Goal: Feedback & Contribution: Submit feedback/report problem

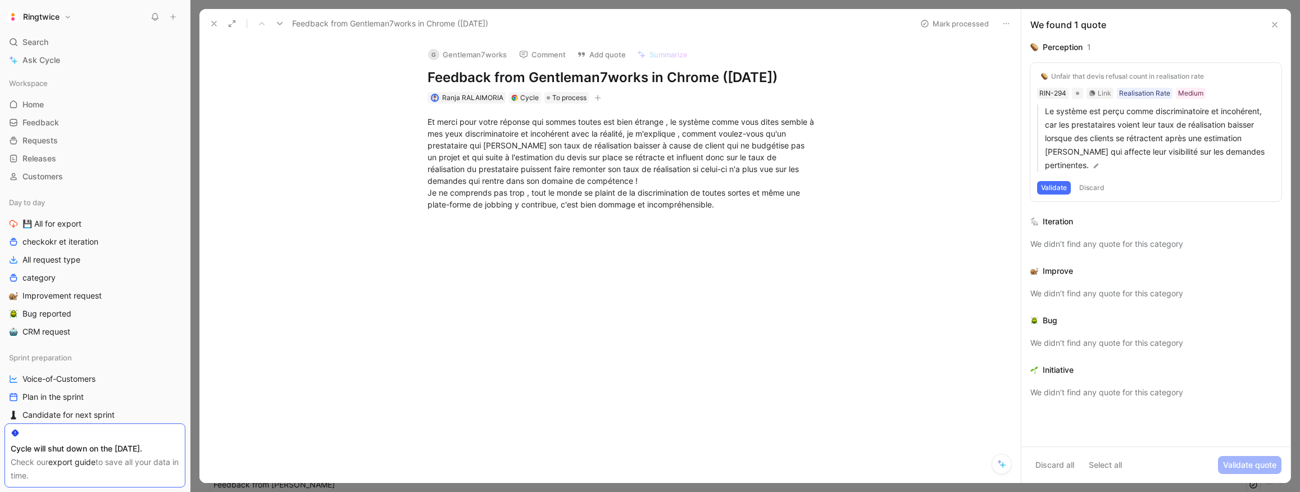
click at [212, 22] on icon at bounding box center [214, 23] width 9 height 9
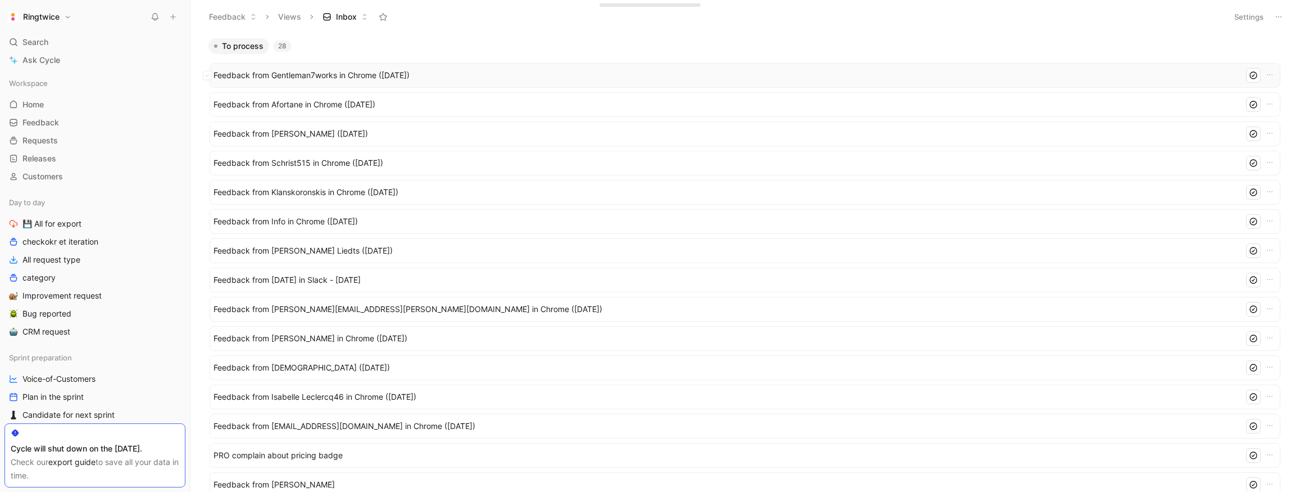
click at [387, 75] on span "Feedback from Gentleman7works in Chrome ([DATE])" at bounding box center [726, 75] width 1026 height 13
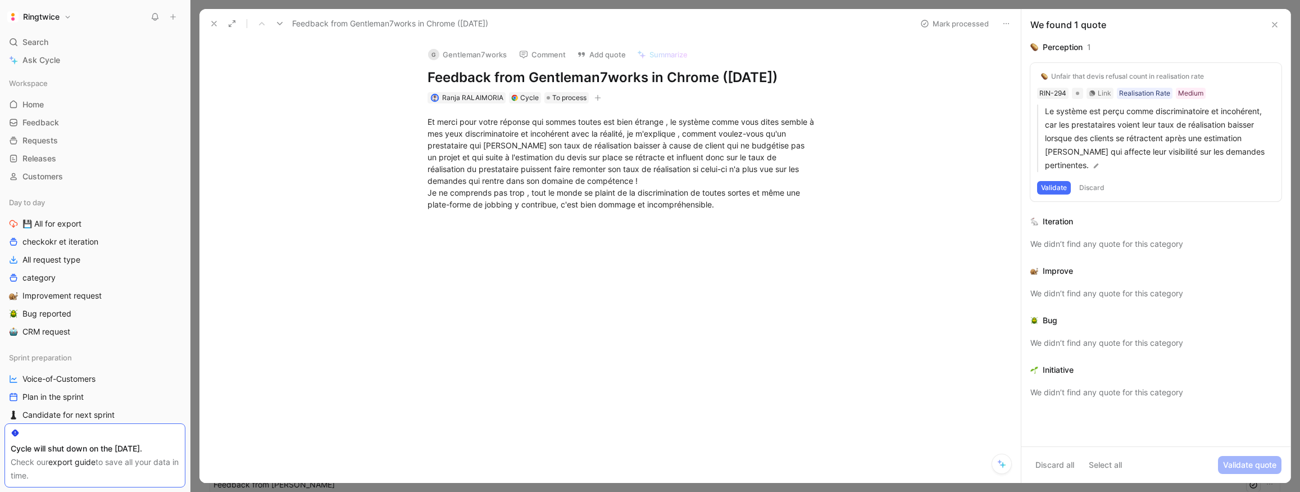
click at [1010, 23] on icon at bounding box center [1006, 23] width 9 height 9
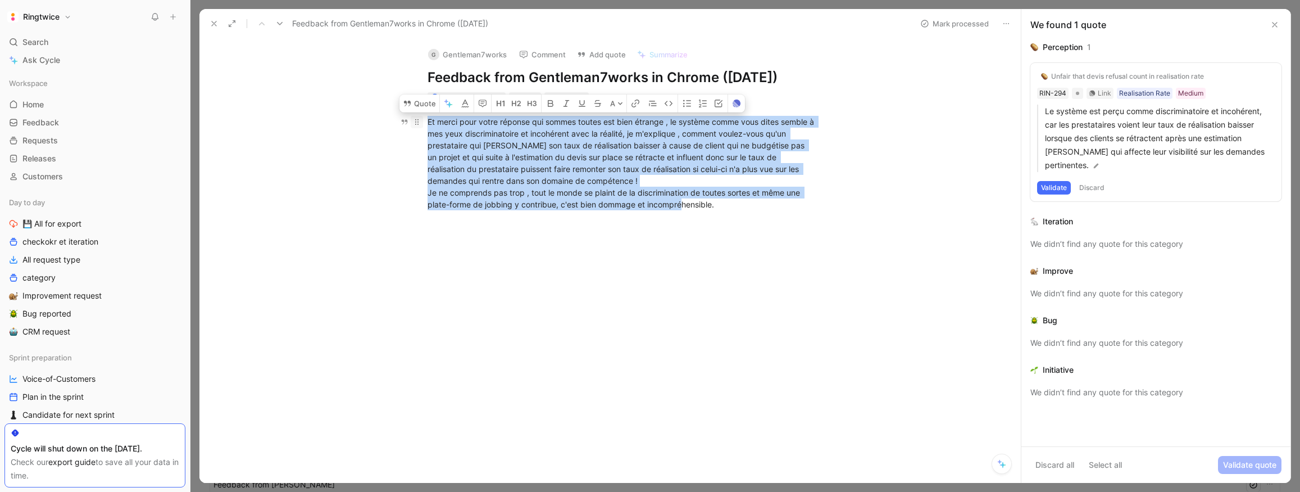
drag, startPoint x: 756, startPoint y: 226, endPoint x: 418, endPoint y: 143, distance: 347.7
click at [418, 143] on p "Et merci pour votre réponse qui sommes toutes est bien étrange , le système com…" at bounding box center [621, 162] width 431 height 101
click at [422, 112] on button "Quote" at bounding box center [419, 103] width 40 height 18
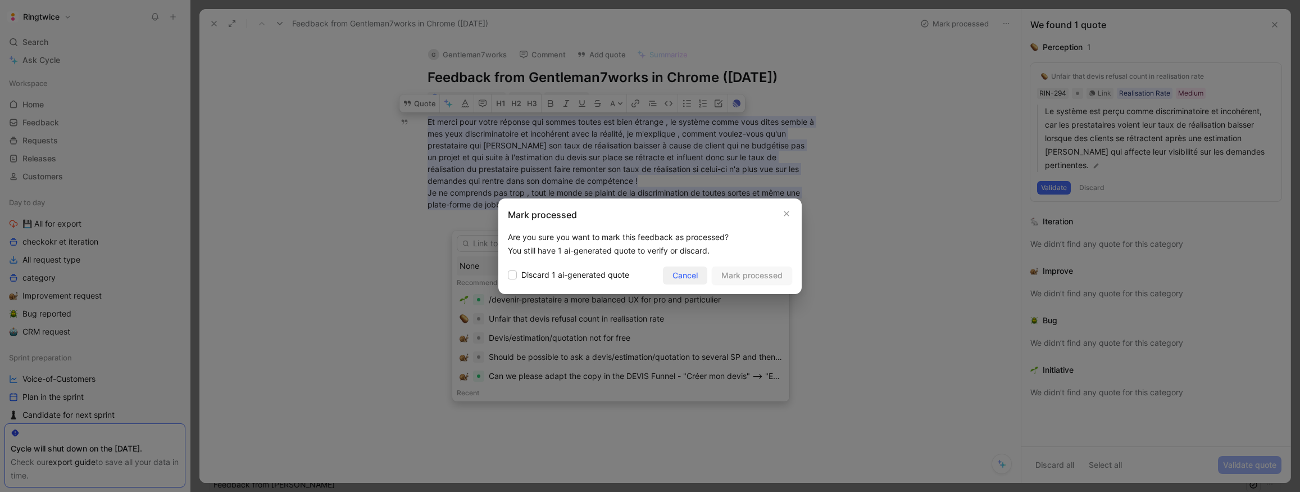
click at [690, 275] on span "Cancel" at bounding box center [684, 275] width 25 height 13
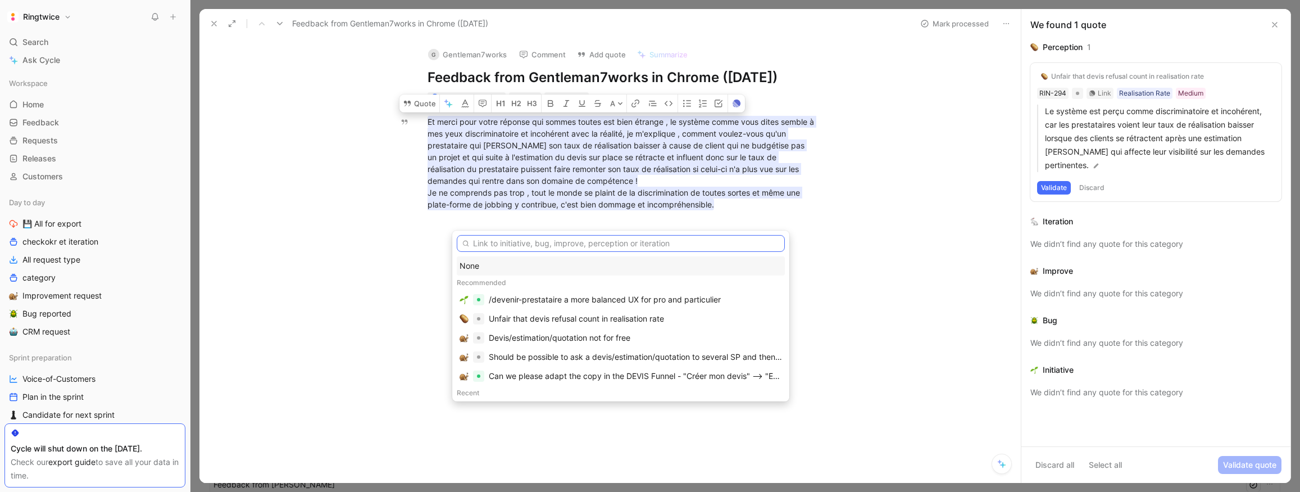
click at [484, 247] on input "text" at bounding box center [621, 243] width 328 height 17
drag, startPoint x: 442, startPoint y: 213, endPoint x: 436, endPoint y: 185, distance: 28.1
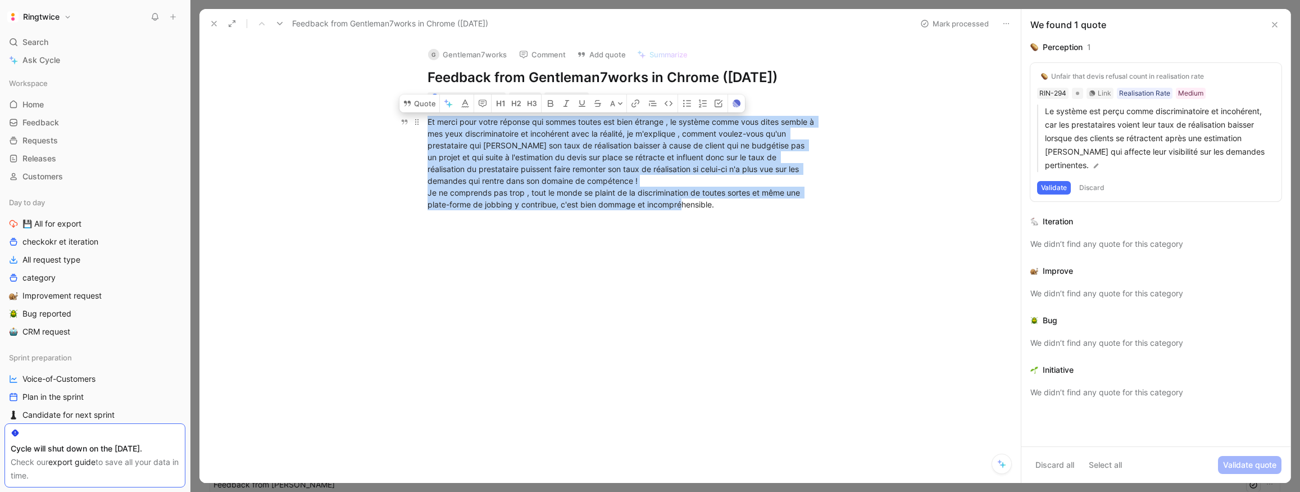
drag, startPoint x: 495, startPoint y: 146, endPoint x: 739, endPoint y: 224, distance: 255.8
click at [744, 210] on div "Et merci pour votre réponse qui sommes toutes est bien étrange , le système com…" at bounding box center [622, 163] width 389 height 94
click at [420, 112] on button "Quote" at bounding box center [419, 103] width 40 height 18
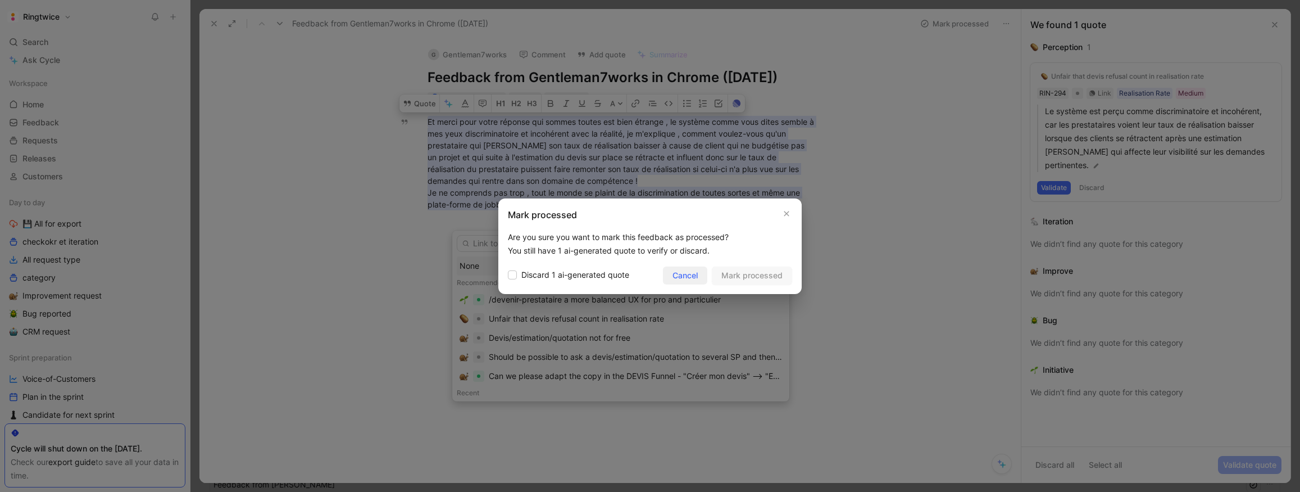
click at [690, 274] on span "Cancel" at bounding box center [684, 275] width 25 height 13
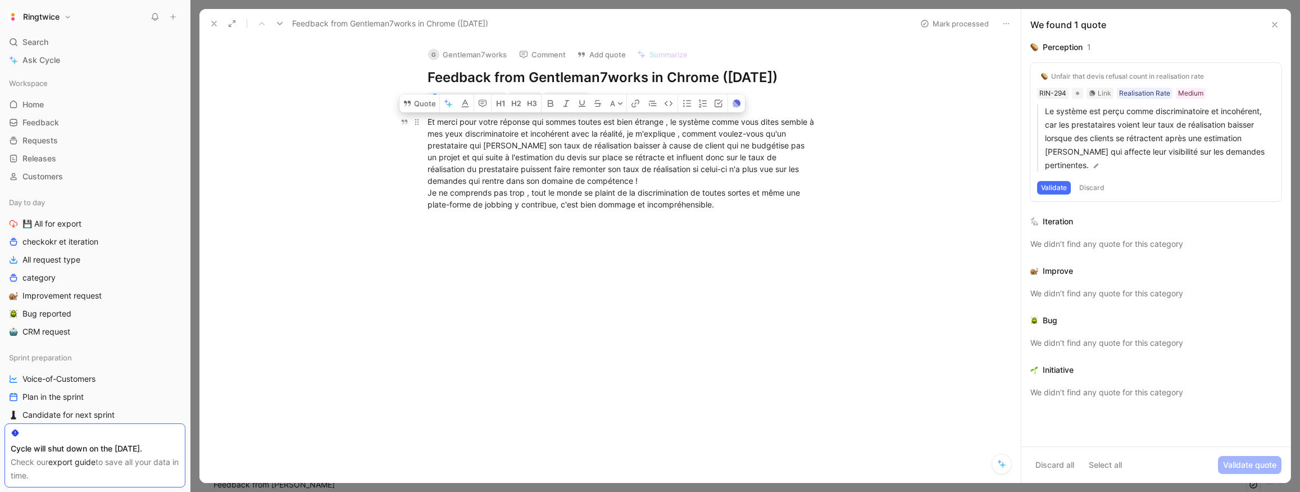
drag, startPoint x: 427, startPoint y: 139, endPoint x: 715, endPoint y: 216, distance: 297.9
click at [743, 210] on div "Et merci pour votre réponse qui sommes toutes est bien étrange , le système com…" at bounding box center [622, 163] width 389 height 94
click at [416, 112] on button "Quote" at bounding box center [419, 103] width 40 height 18
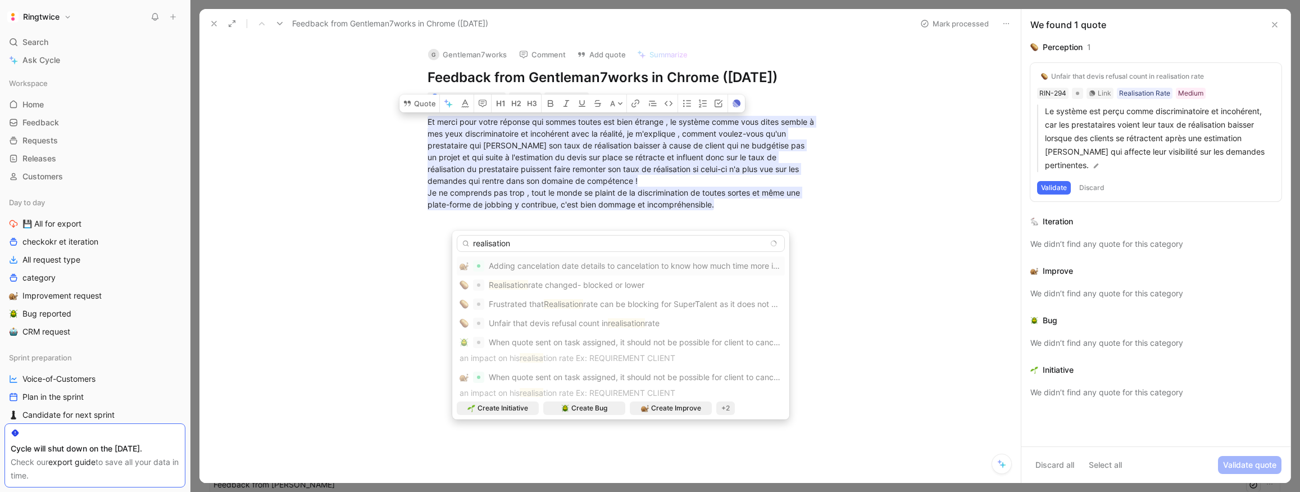
type input "realisation"
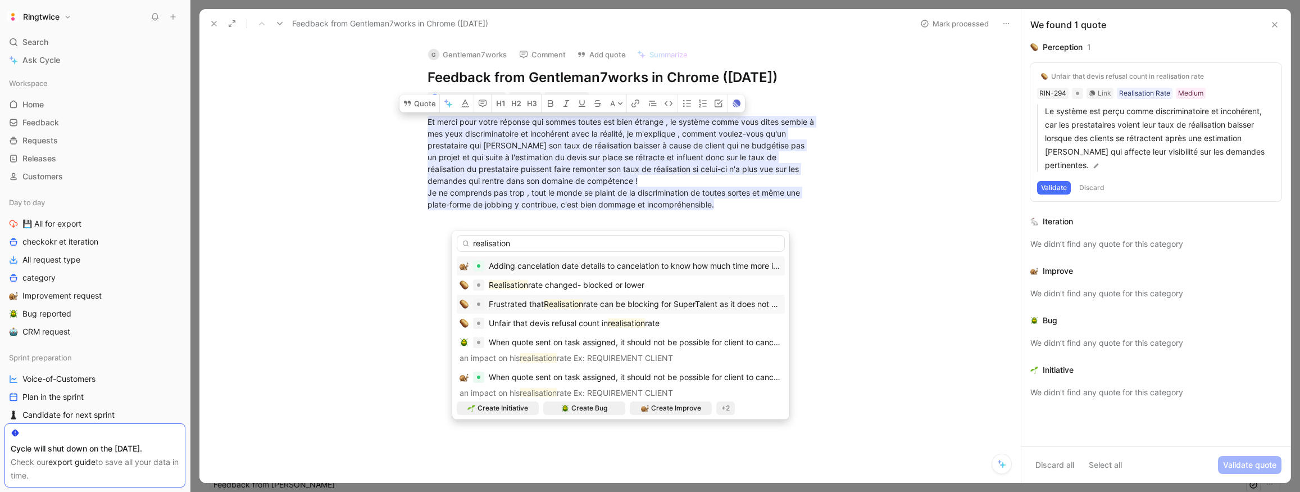
click at [682, 304] on span "rate can be blocking for SuperTalent as it does not depend just on them" at bounding box center [715, 304] width 264 height 10
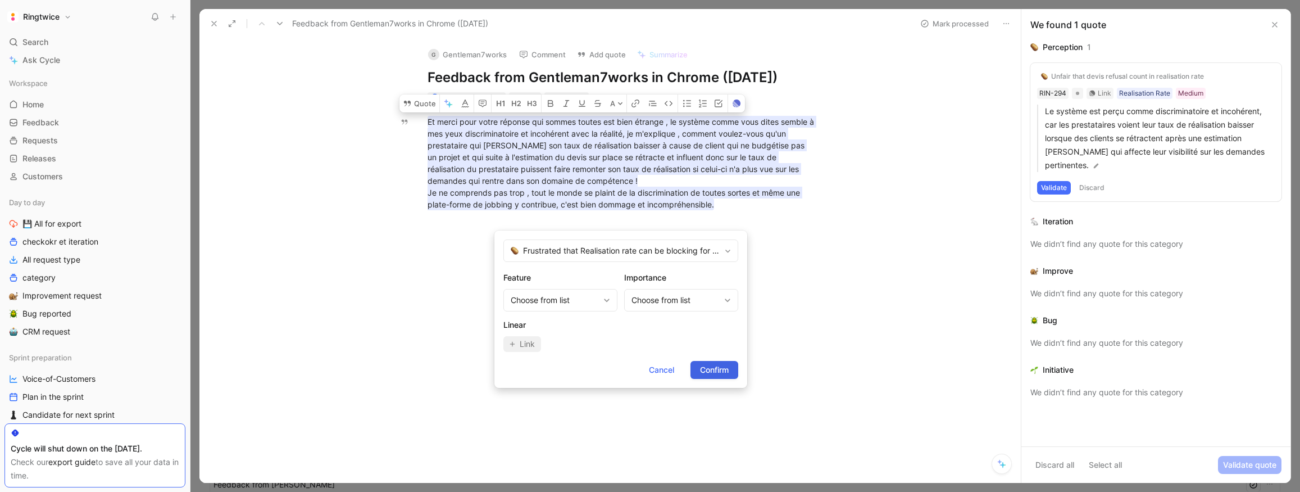
click at [708, 371] on span "Confirm" at bounding box center [714, 369] width 29 height 13
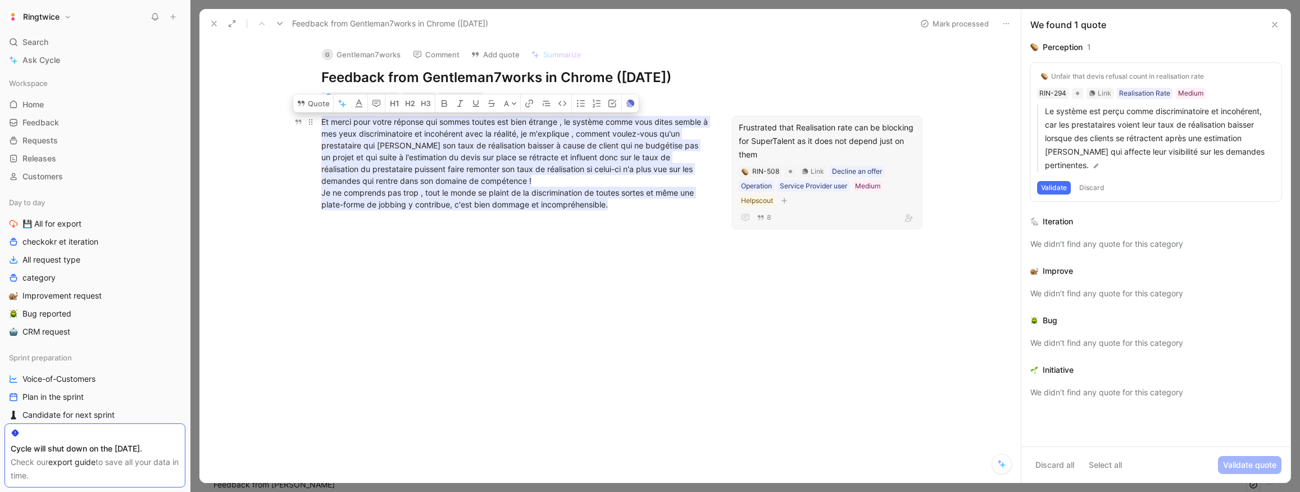
click at [452, 178] on mark "Et merci pour votre réponse qui sommes toutes est bien étrange , le système com…" at bounding box center [515, 163] width 389 height 94
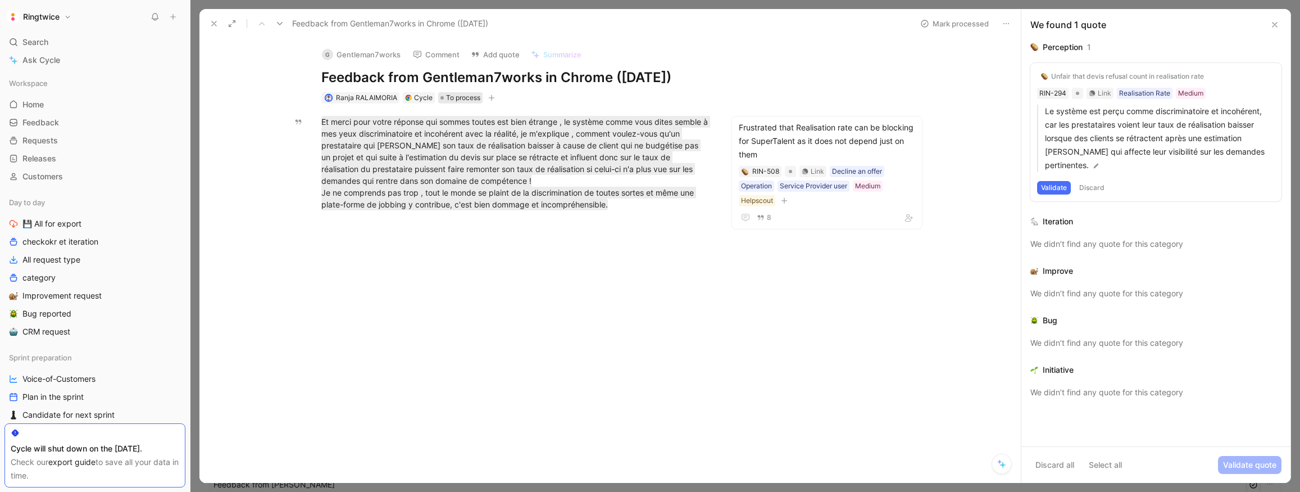
click at [461, 103] on span "To process" at bounding box center [463, 97] width 34 height 11
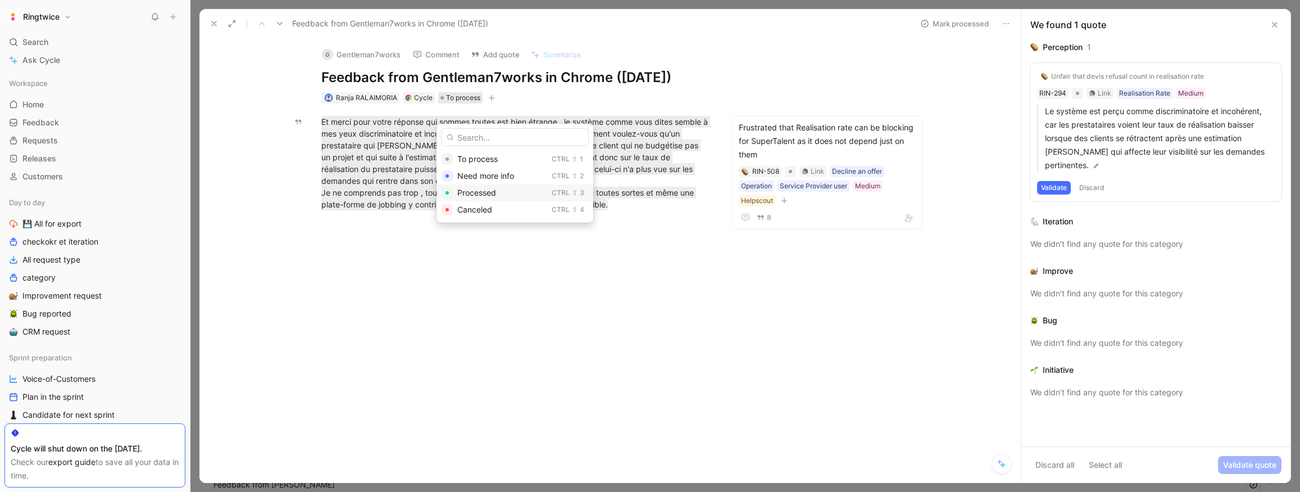
click at [471, 191] on span "Processed" at bounding box center [476, 193] width 39 height 10
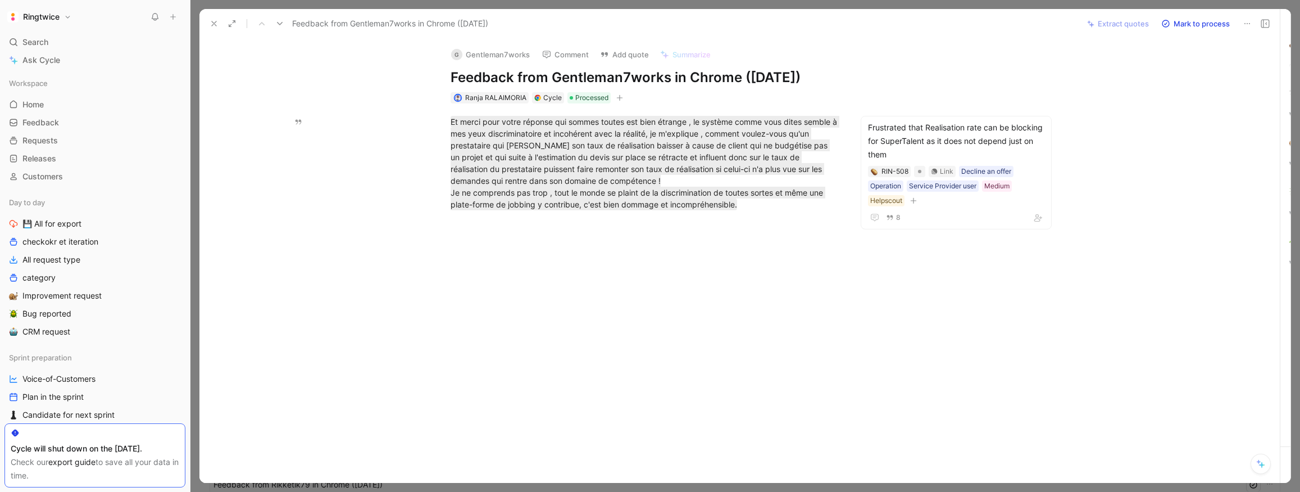
click at [212, 25] on use at bounding box center [214, 23] width 4 height 4
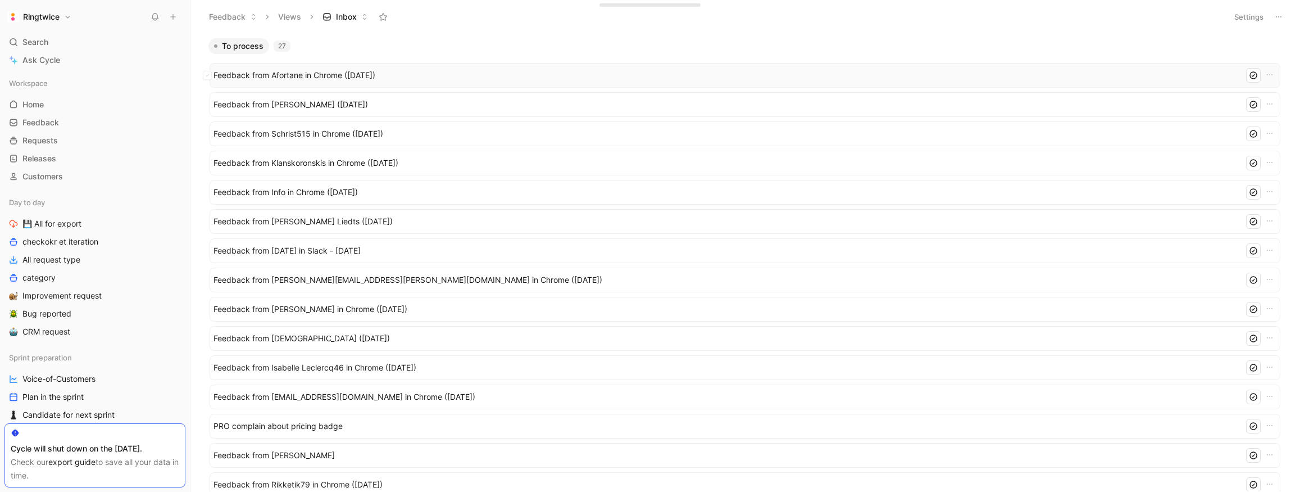
click at [384, 79] on span "Feedback from Afortane in Chrome ([DATE])" at bounding box center [726, 75] width 1026 height 13
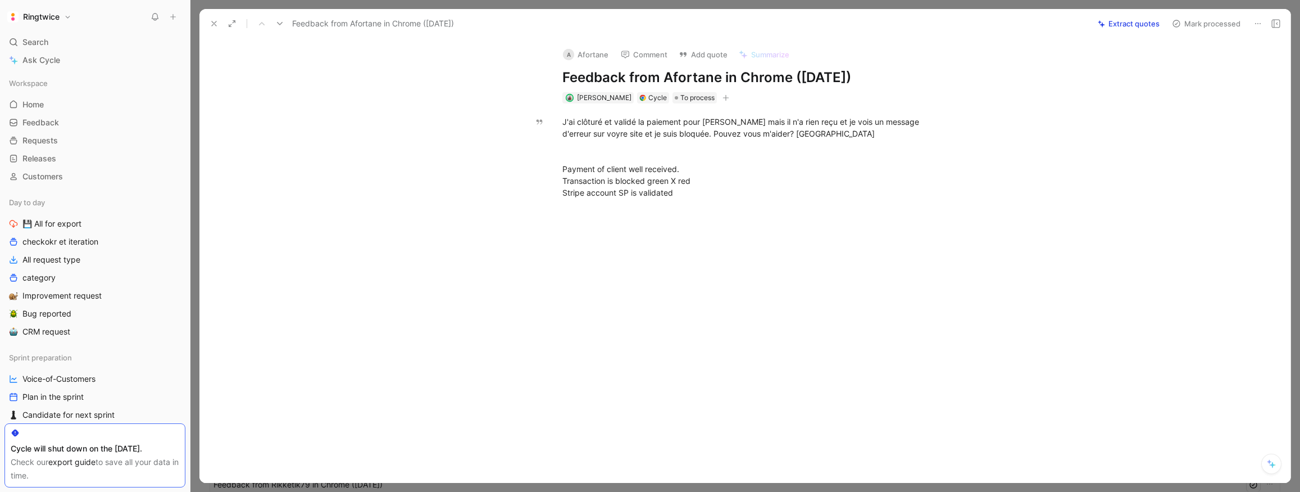
drag, startPoint x: 212, startPoint y: 22, endPoint x: 229, endPoint y: 28, distance: 17.6
click at [212, 22] on use at bounding box center [214, 23] width 4 height 4
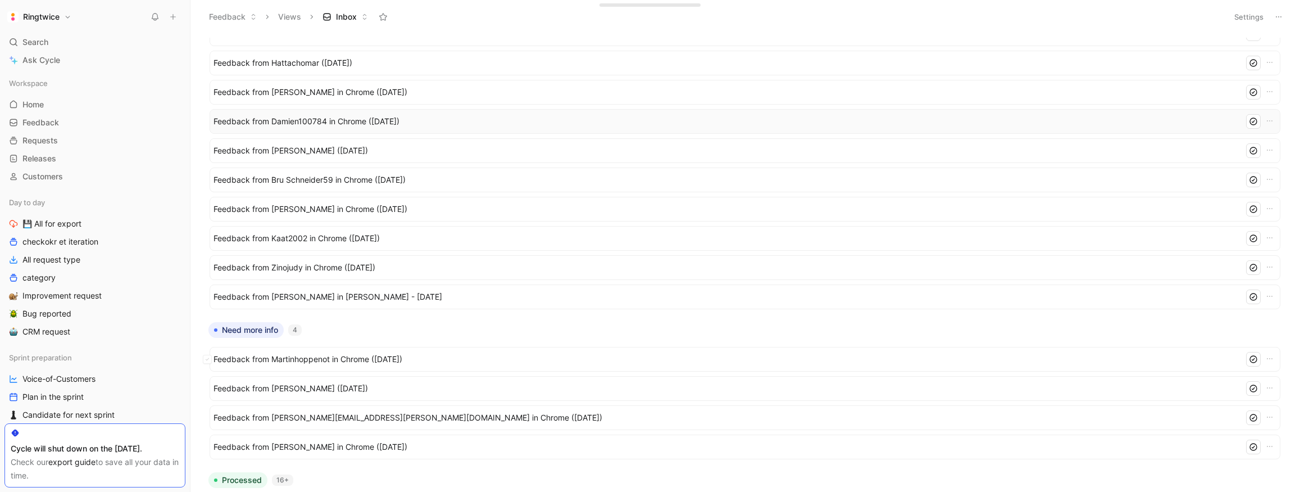
scroll to position [608, 0]
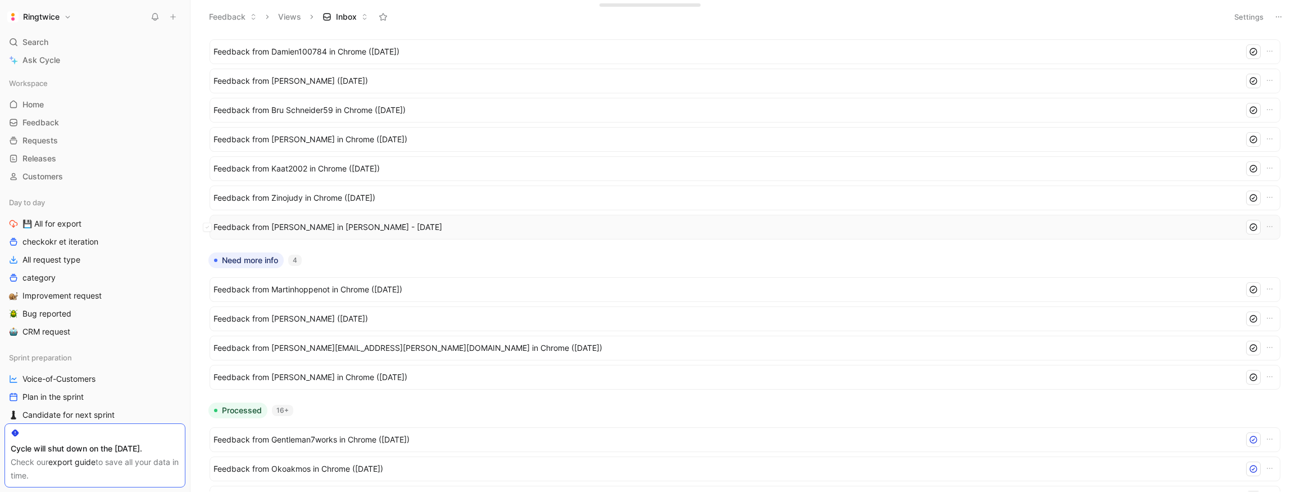
click at [376, 231] on span "Feedback from [PERSON_NAME] in [PERSON_NAME] - [DATE]" at bounding box center [723, 226] width 1021 height 13
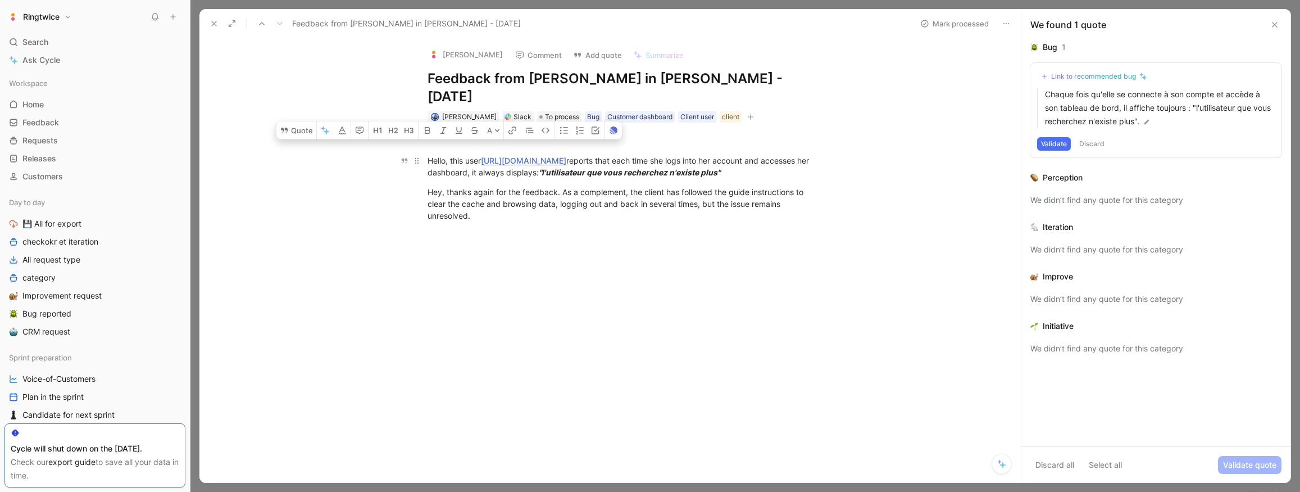
drag, startPoint x: 506, startPoint y: 210, endPoint x: 425, endPoint y: 147, distance: 102.4
click at [425, 151] on p "Hello, this user [URL][DOMAIN_NAME] reports that each time she logs into her ac…" at bounding box center [621, 166] width 431 height 30
drag, startPoint x: 430, startPoint y: 142, endPoint x: 511, endPoint y: 211, distance: 106.5
click at [511, 211] on div "Hello, this user [URL][DOMAIN_NAME] reports that each time she logs into her ac…" at bounding box center [622, 187] width 798 height 131
click at [298, 124] on button "Quote" at bounding box center [296, 130] width 40 height 18
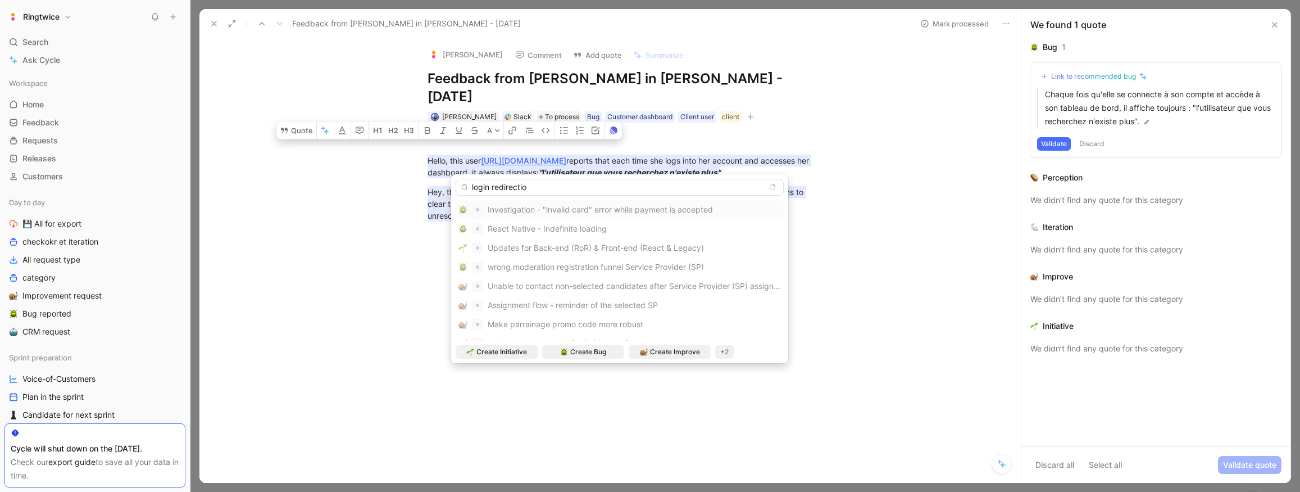
type input "login redirection"
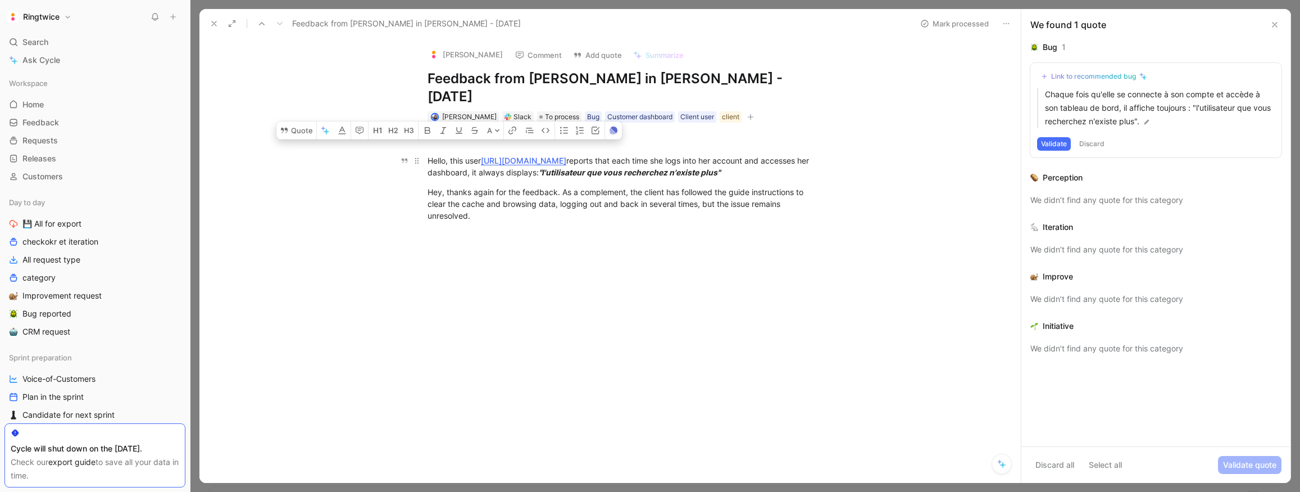
click at [424, 139] on div "Hello, this user [URL][DOMAIN_NAME] reports that each time she logs into her ac…" at bounding box center [622, 187] width 798 height 131
copy div "Hello, this user [URL][DOMAIN_NAME] reports that each time she logs into her ac…"
click at [1067, 466] on button "Discard all" at bounding box center [1054, 465] width 49 height 18
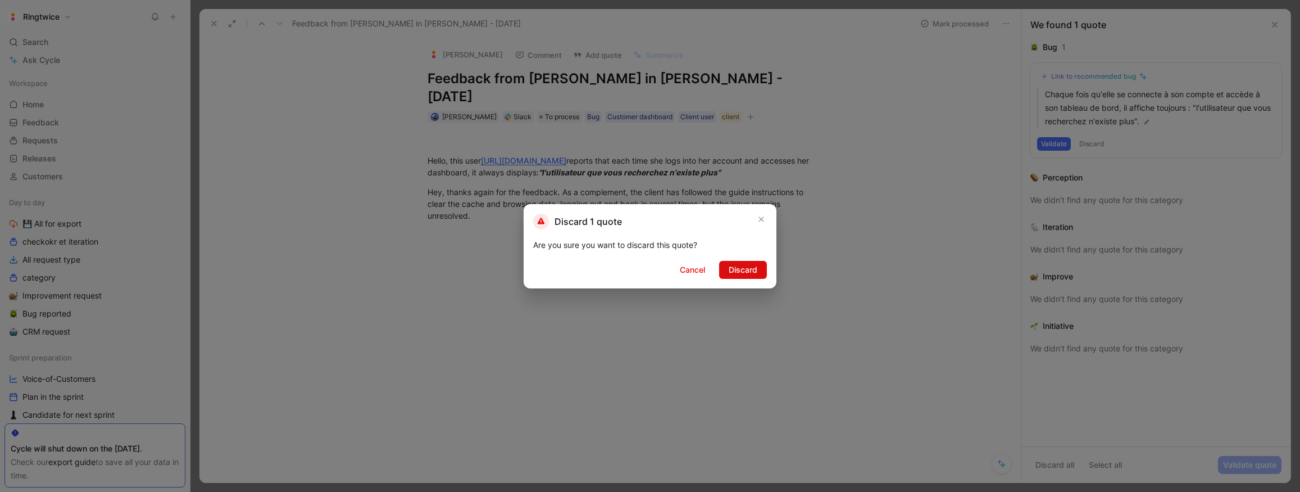
click at [743, 265] on span "Discard" at bounding box center [743, 269] width 29 height 13
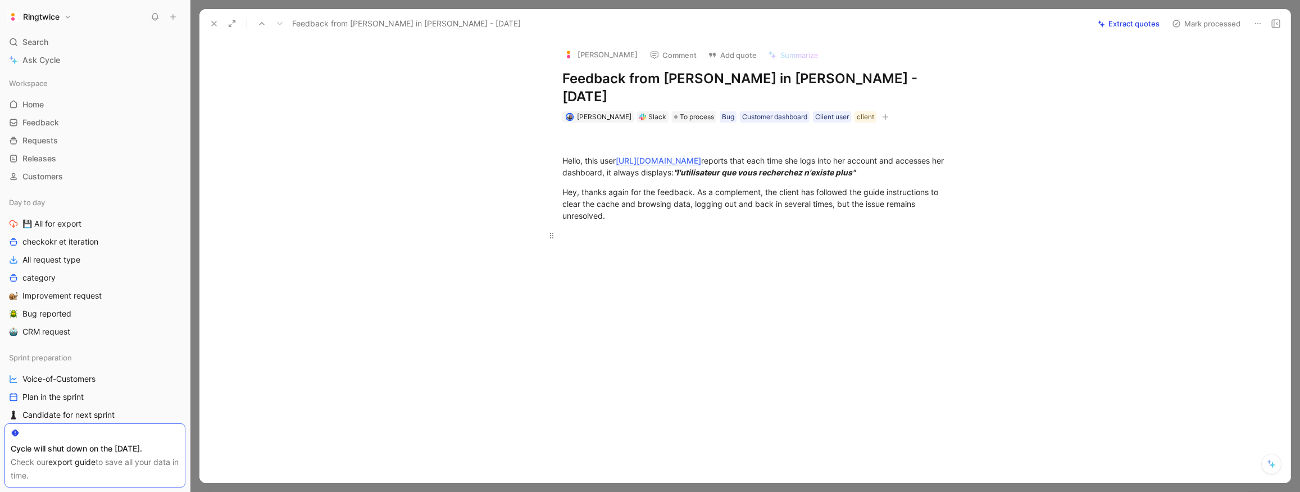
drag, startPoint x: 694, startPoint y: 233, endPoint x: 711, endPoint y: 229, distance: 16.9
click at [694, 233] on div at bounding box center [756, 235] width 389 height 12
drag, startPoint x: 723, startPoint y: 223, endPoint x: 542, endPoint y: 130, distance: 203.5
click at [542, 130] on div "Hello, this user [URL][DOMAIN_NAME] reports that each time she logs into her ac…" at bounding box center [756, 187] width 1067 height 131
copy div "Hello, this user [URL][DOMAIN_NAME] reports that each time she logs into her ac…"
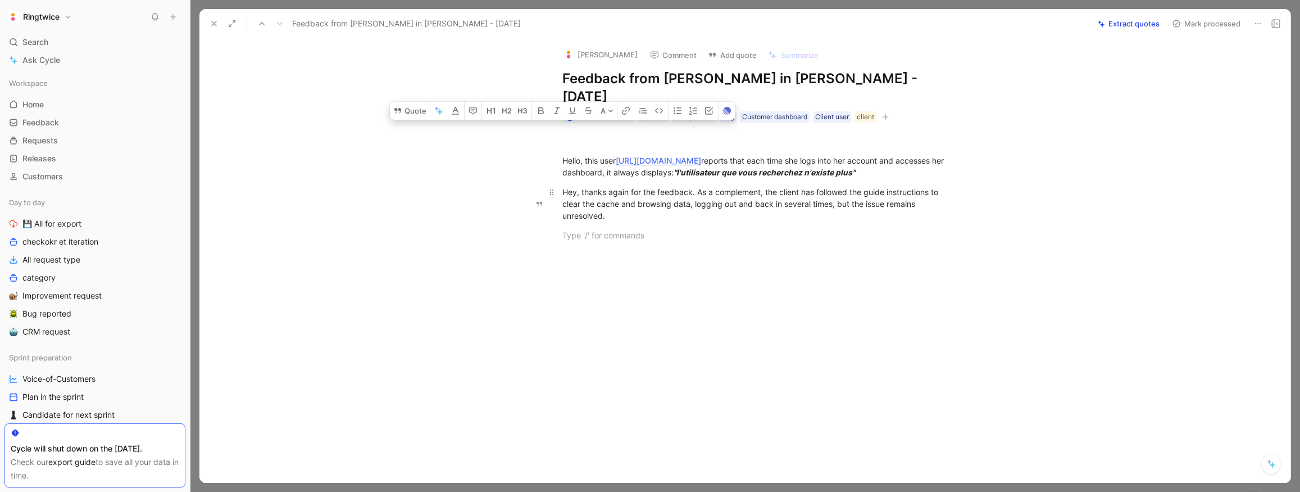
copy div "Hello, this user [URL][DOMAIN_NAME] reports that each time she logs into her ac…"
click at [422, 103] on button "Quote" at bounding box center [410, 111] width 40 height 18
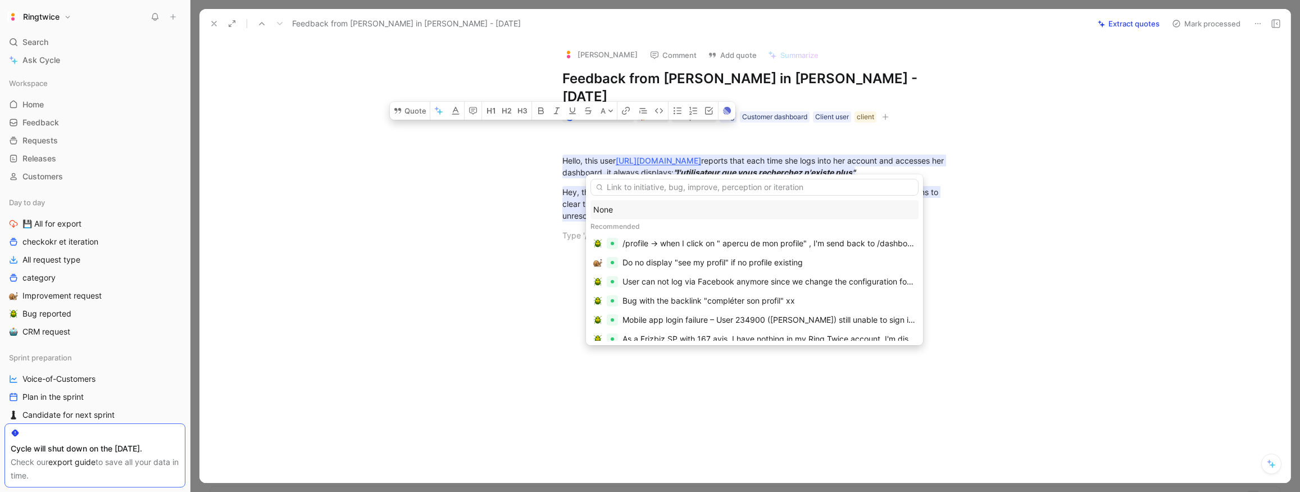
click at [656, 190] on input "text" at bounding box center [754, 187] width 328 height 17
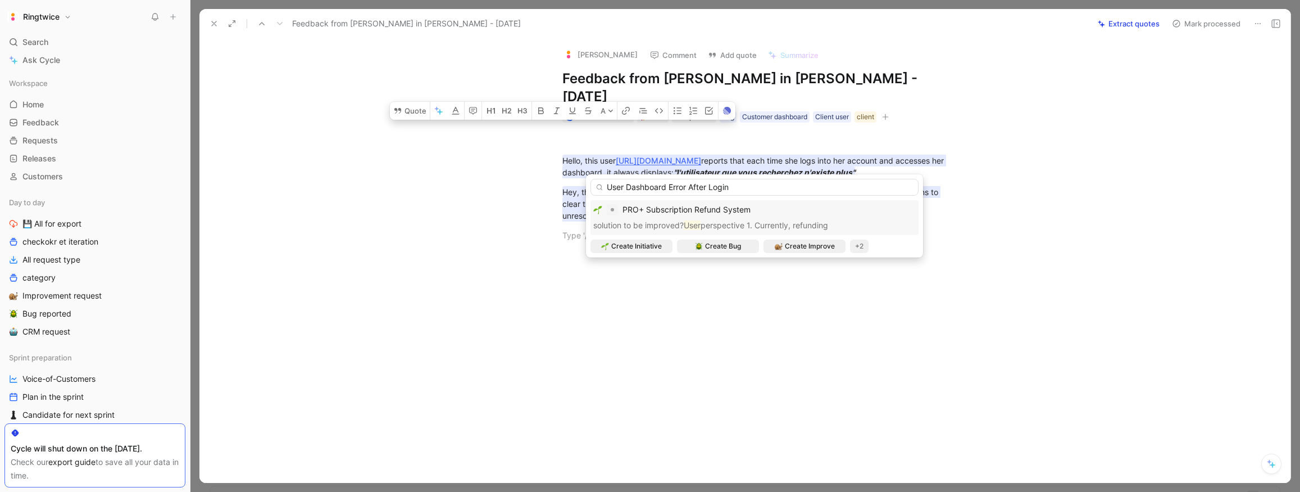
click at [668, 187] on input "User Dashboard Error After Login" at bounding box center [754, 187] width 328 height 17
drag, startPoint x: 712, startPoint y: 188, endPoint x: 728, endPoint y: 198, distance: 19.5
click at [715, 188] on input "User Dashboard redirection Error After Login" at bounding box center [754, 187] width 328 height 17
click at [737, 188] on input "User Dashboard redirection error After Login" at bounding box center [754, 187] width 328 height 17
click at [754, 187] on input "User Dashboard redirection error after Login" at bounding box center [754, 187] width 328 height 17
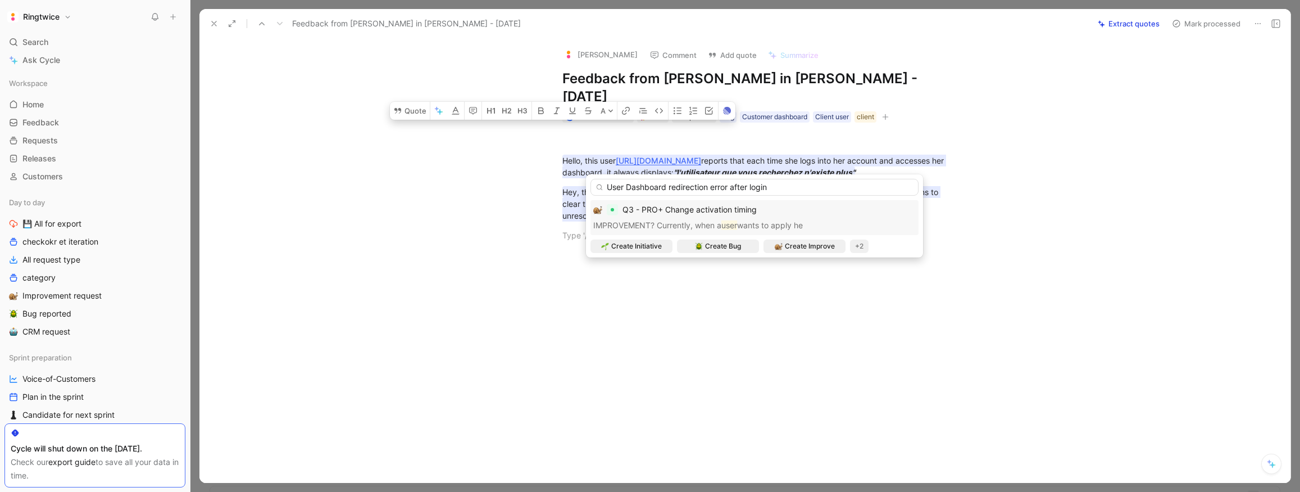
click at [627, 188] on input "User Dashboard redirection error after login" at bounding box center [754, 187] width 328 height 17
type input "User dDashboard redirection error after login"
click at [724, 249] on span "Create Bug" at bounding box center [723, 245] width 36 height 11
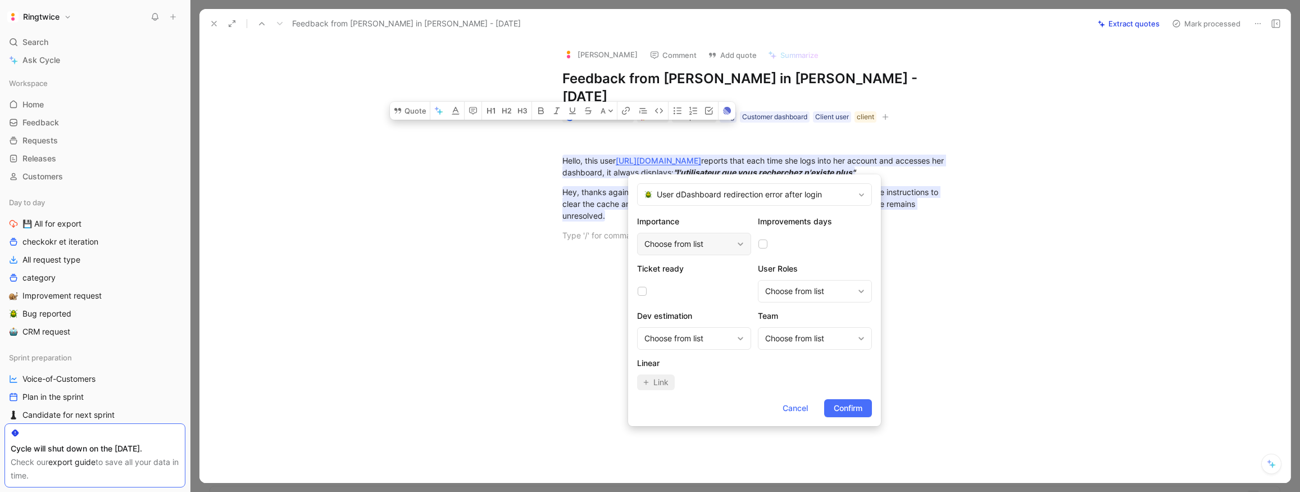
click at [681, 245] on div "Choose from list" at bounding box center [688, 243] width 88 height 13
click at [852, 410] on span "Confirm" at bounding box center [848, 407] width 29 height 13
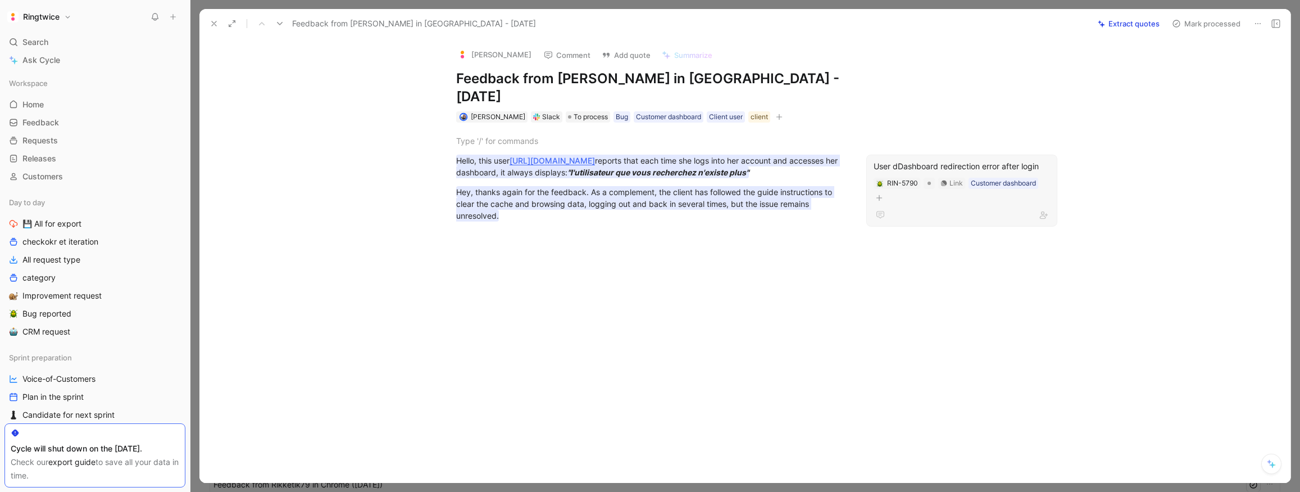
click at [925, 160] on div "User dDashboard redirection error after login" at bounding box center [962, 166] width 176 height 13
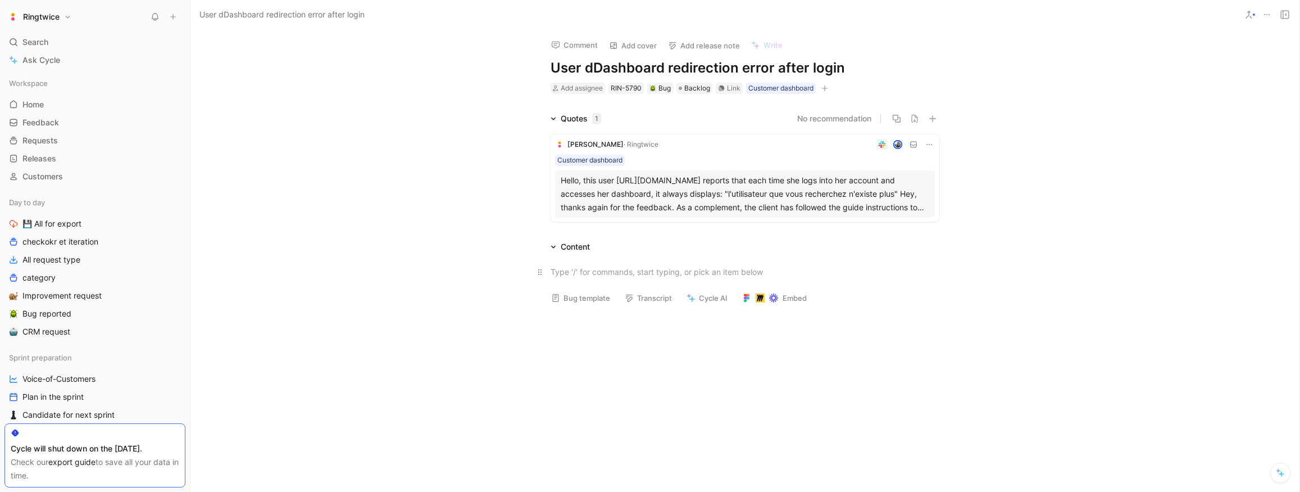
click at [592, 274] on div at bounding box center [745, 272] width 389 height 12
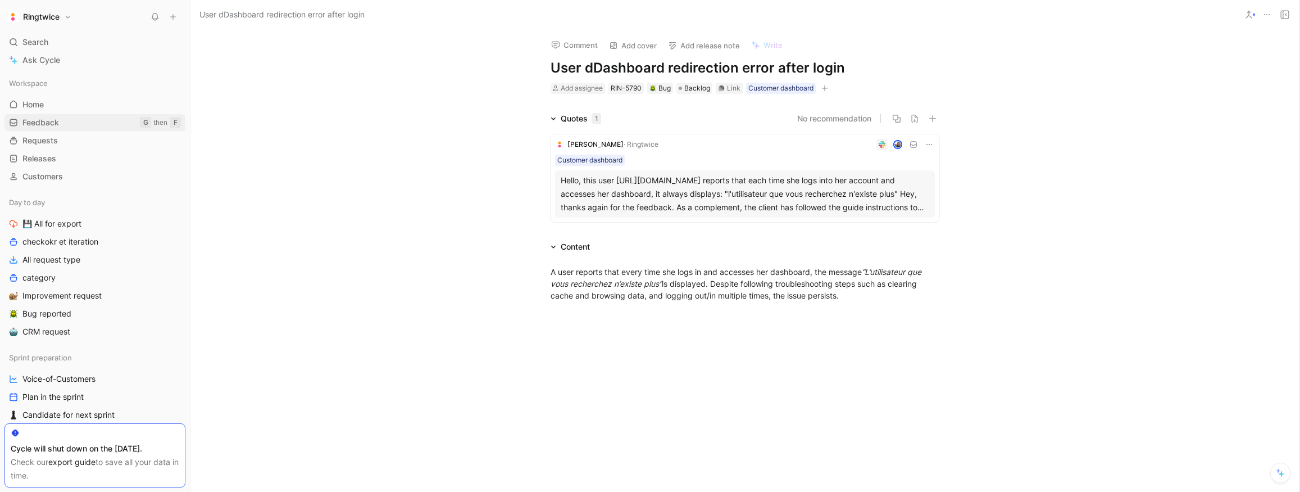
click at [63, 120] on link "Feedback G then F" at bounding box center [94, 122] width 181 height 17
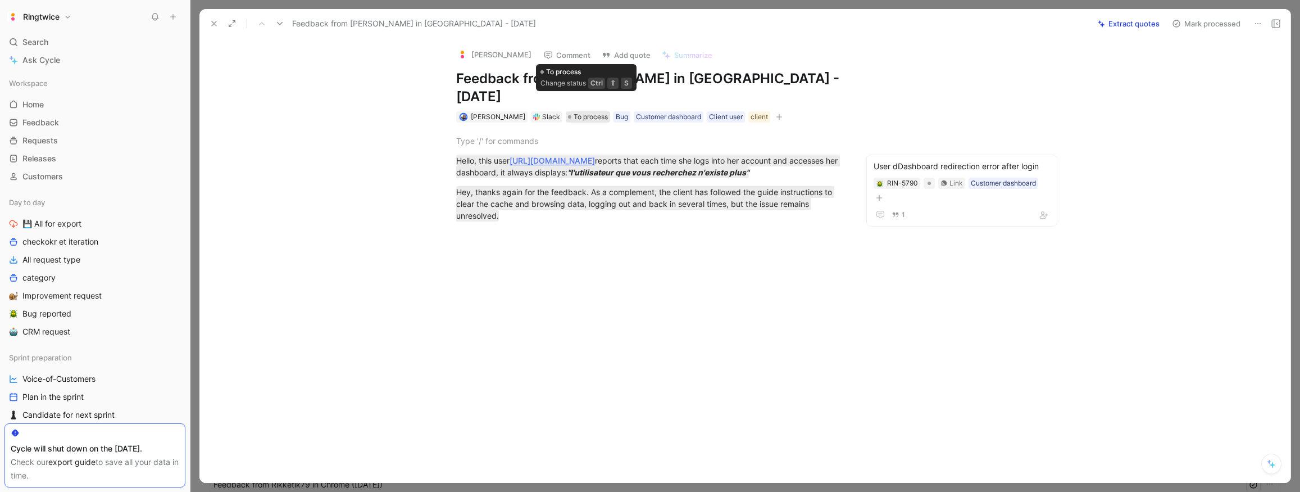
click at [575, 111] on span "To process" at bounding box center [591, 116] width 34 height 11
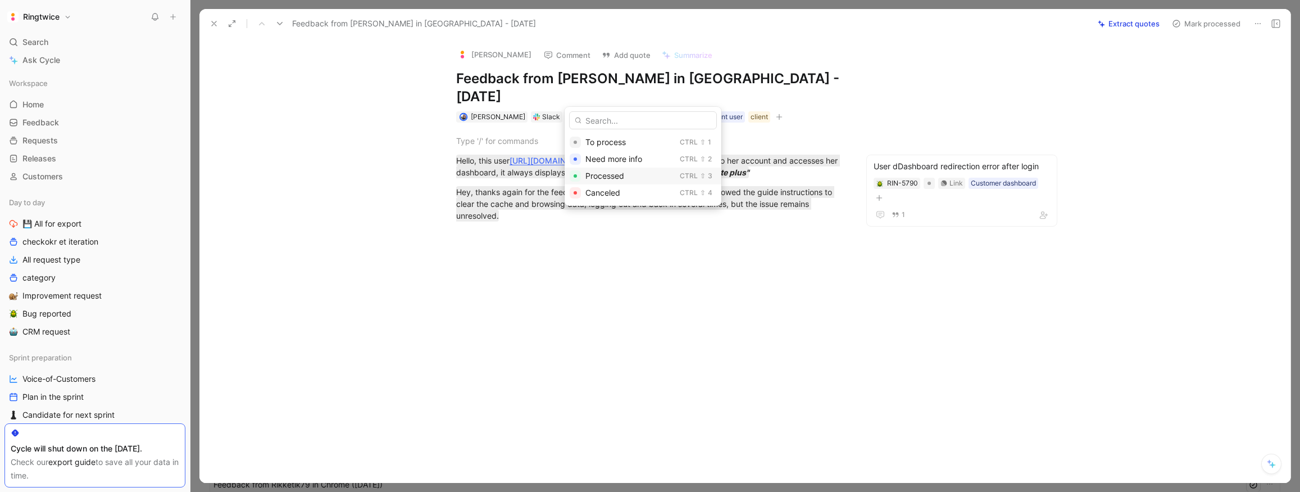
click at [618, 178] on span "Processed" at bounding box center [604, 176] width 39 height 10
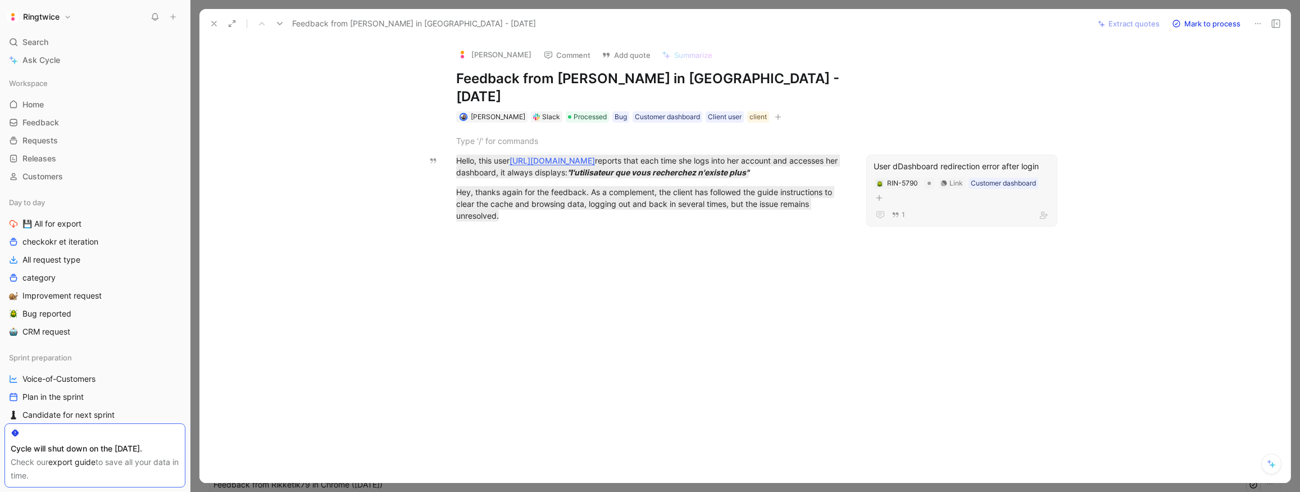
click at [937, 160] on div "User dDashboard redirection error after login" at bounding box center [962, 166] width 176 height 13
drag, startPoint x: 213, startPoint y: 20, endPoint x: 228, endPoint y: 24, distance: 15.0
click at [214, 20] on icon at bounding box center [214, 23] width 9 height 9
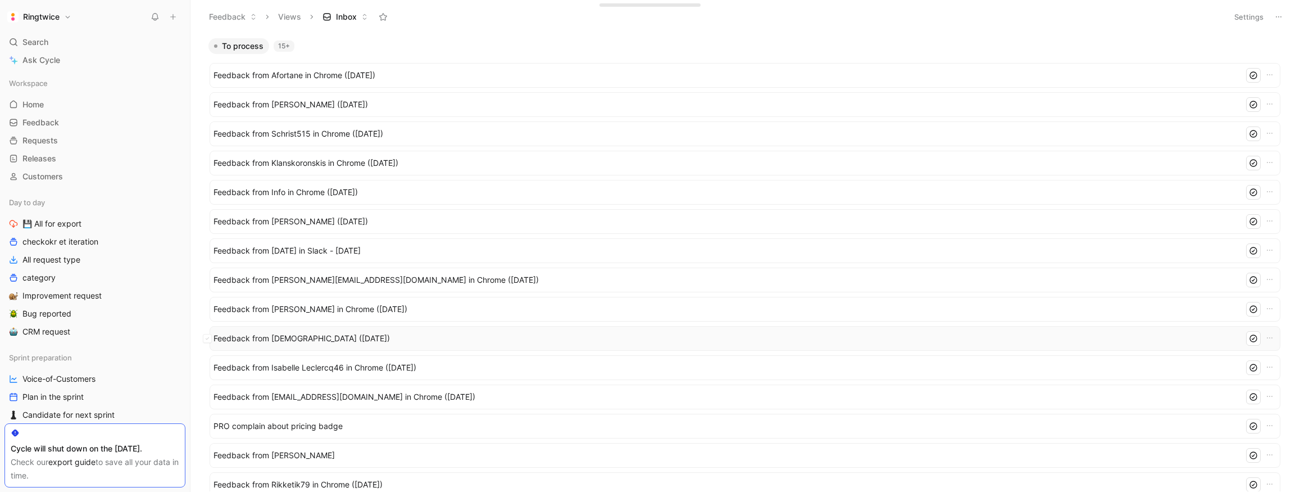
click at [368, 336] on span "Feedback from [DEMOGRAPHIC_DATA] ([DATE])" at bounding box center [726, 337] width 1026 height 13
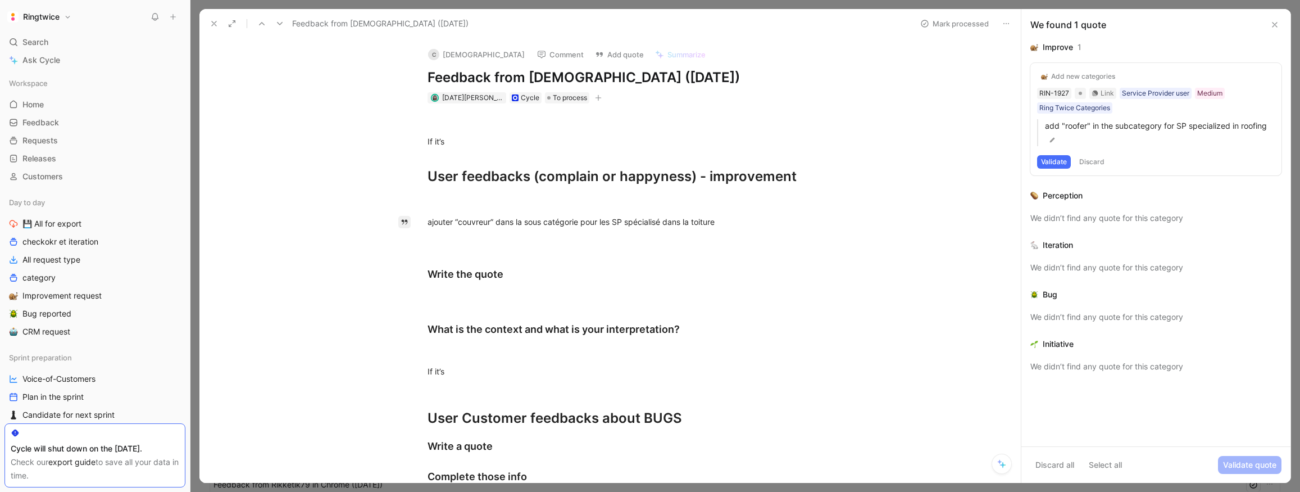
drag, startPoint x: 740, startPoint y: 217, endPoint x: 399, endPoint y: 225, distance: 340.5
click at [640, 125] on div at bounding box center [622, 122] width 389 height 12
drag, startPoint x: 737, startPoint y: 221, endPoint x: 406, endPoint y: 222, distance: 331.4
click at [1054, 158] on button "Validate" at bounding box center [1054, 161] width 34 height 13
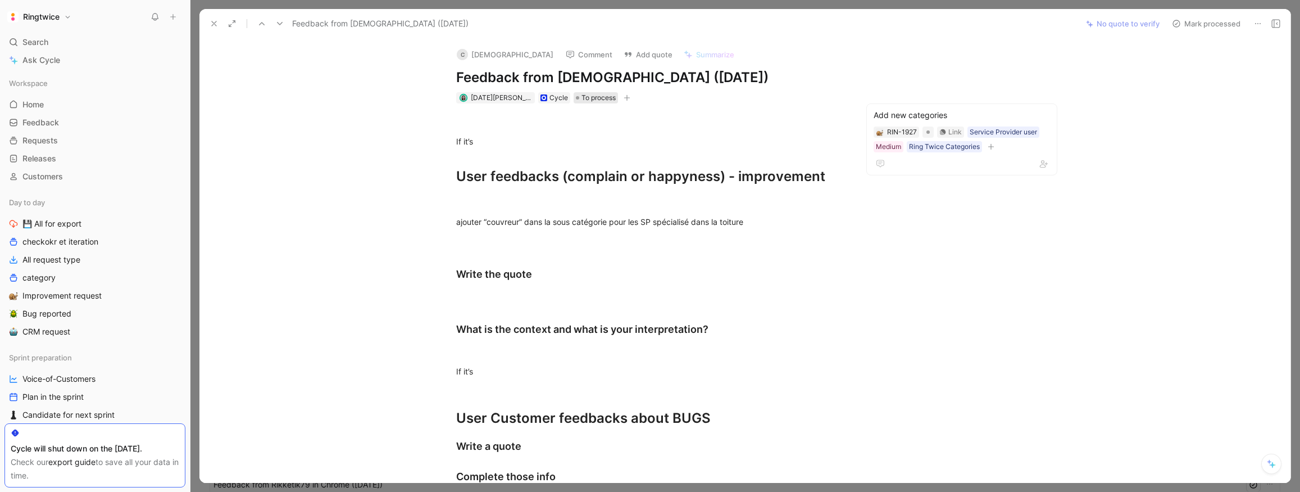
click at [583, 98] on span "To process" at bounding box center [598, 97] width 34 height 11
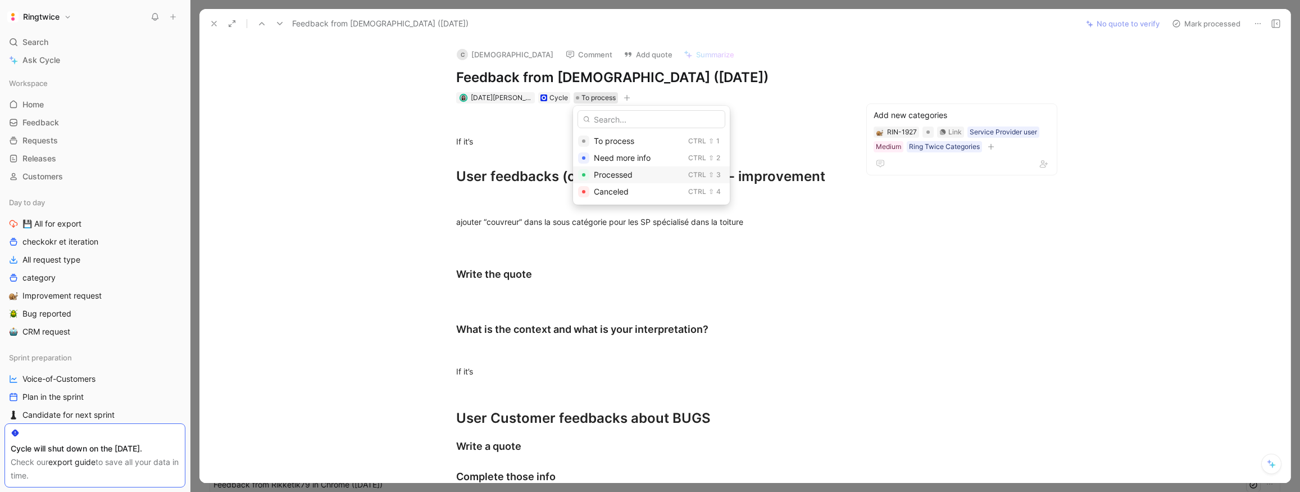
click at [606, 175] on span "Processed" at bounding box center [613, 175] width 39 height 10
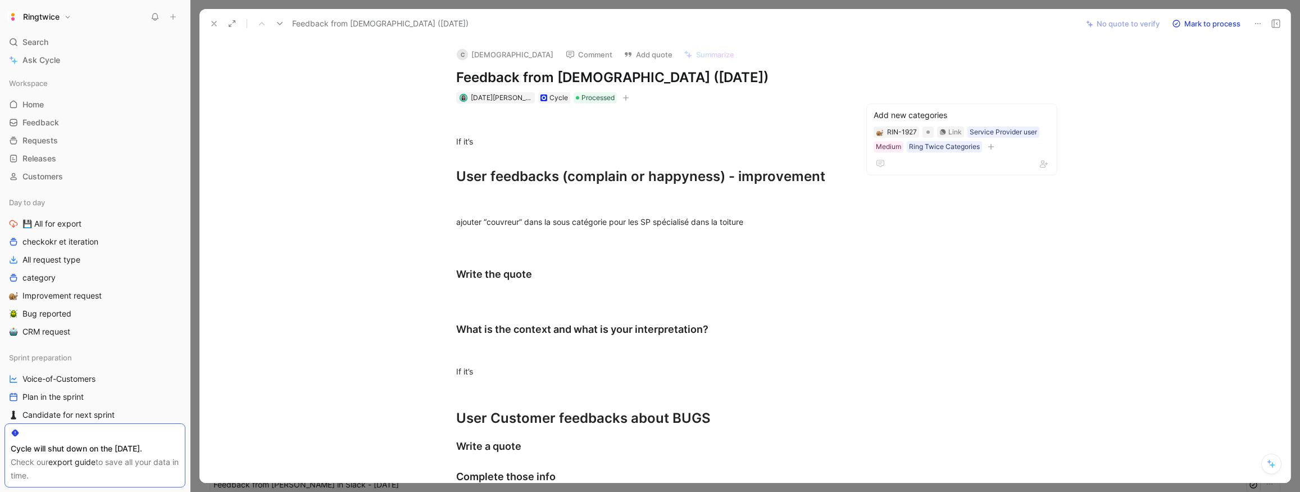
click at [212, 23] on icon at bounding box center [214, 23] width 9 height 9
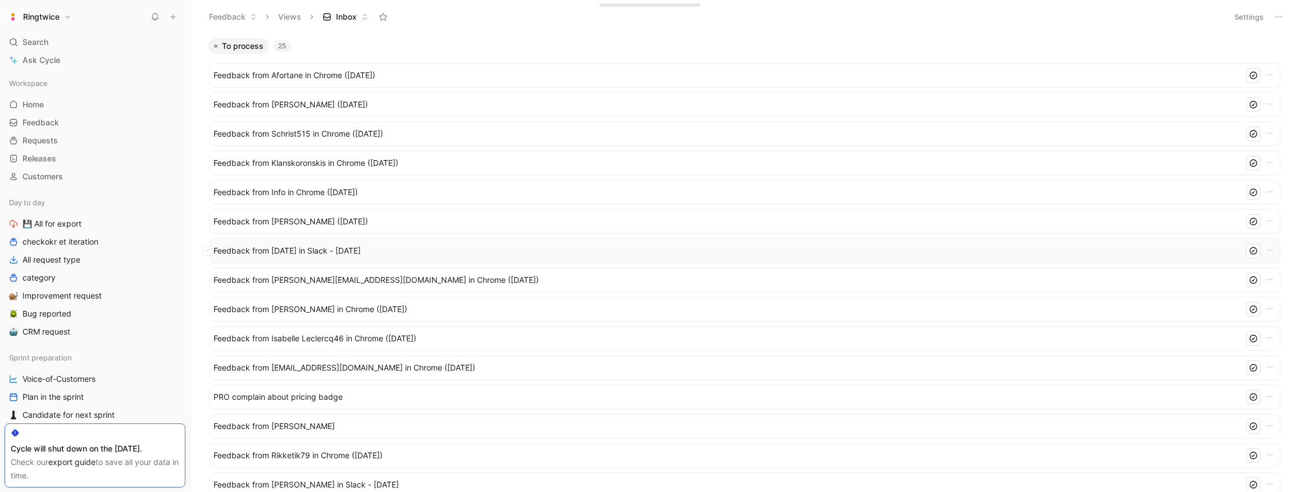
click at [400, 252] on span "Feedback from [DATE] in Slack - [DATE]" at bounding box center [723, 250] width 1021 height 13
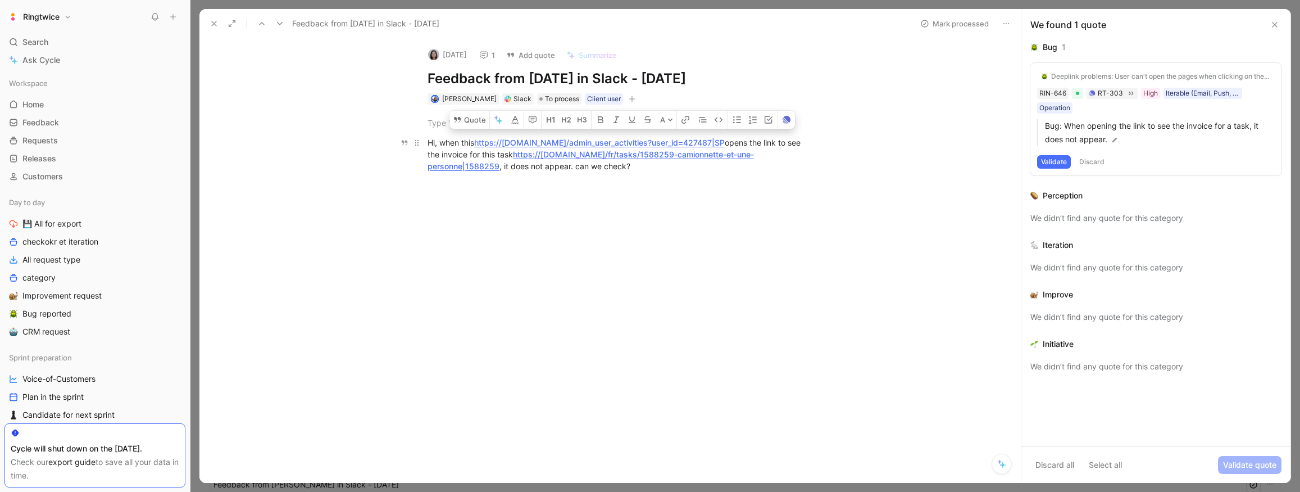
drag, startPoint x: 569, startPoint y: 169, endPoint x: 580, endPoint y: 168, distance: 11.3
click at [569, 169] on div "Hi, when this https://ringtwice.be/admin_user_activities?user_id=427487|SP open…" at bounding box center [622, 154] width 389 height 35
drag, startPoint x: 450, startPoint y: 160, endPoint x: 410, endPoint y: 142, distance: 43.5
click at [410, 142] on div "Quote A Hi, when this https://ringtwice.be/admin_user_activities?user_id=427487…" at bounding box center [622, 227] width 798 height 247
copy div "Hi, when this https://ringtwice.be/admin_user_activities?user_id=427487|SP open…"
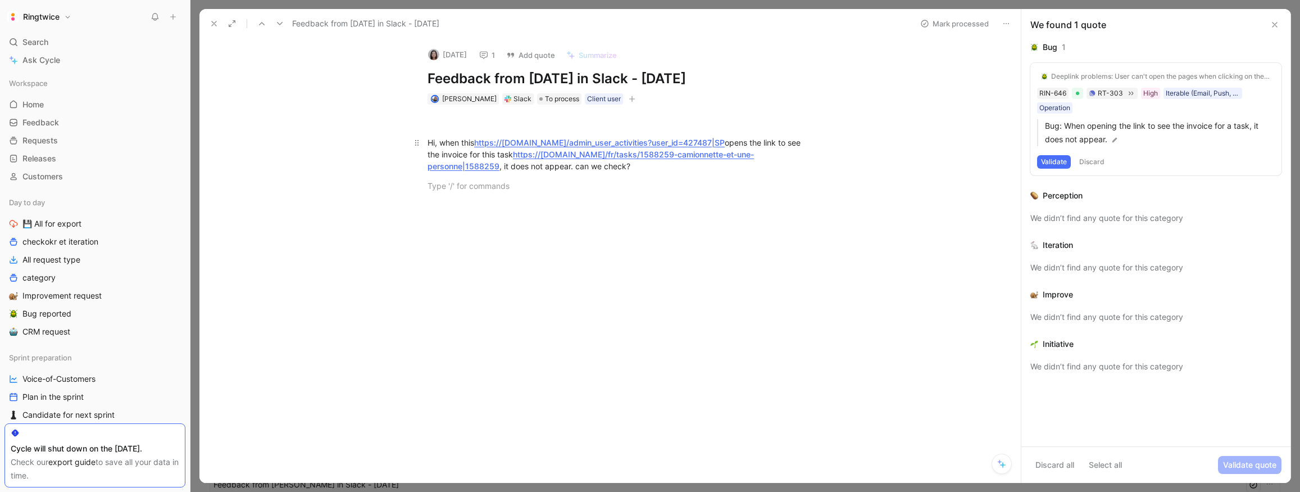
drag, startPoint x: 711, startPoint y: 200, endPoint x: 688, endPoint y: 160, distance: 46.3
click at [711, 199] on div "Hi, when this https://ringtwice.be/admin_user_activities?user_id=427487|SP open…" at bounding box center [622, 153] width 798 height 99
click at [679, 143] on link "https://ringtwice.be/admin_user_activities?user_id=427487|SP" at bounding box center [599, 143] width 251 height 10
click at [567, 143] on link "https://ringtwice.be/admin_user_activities?user_id=427487|SP" at bounding box center [599, 143] width 251 height 10
drag, startPoint x: 558, startPoint y: 164, endPoint x: 458, endPoint y: 123, distance: 107.6
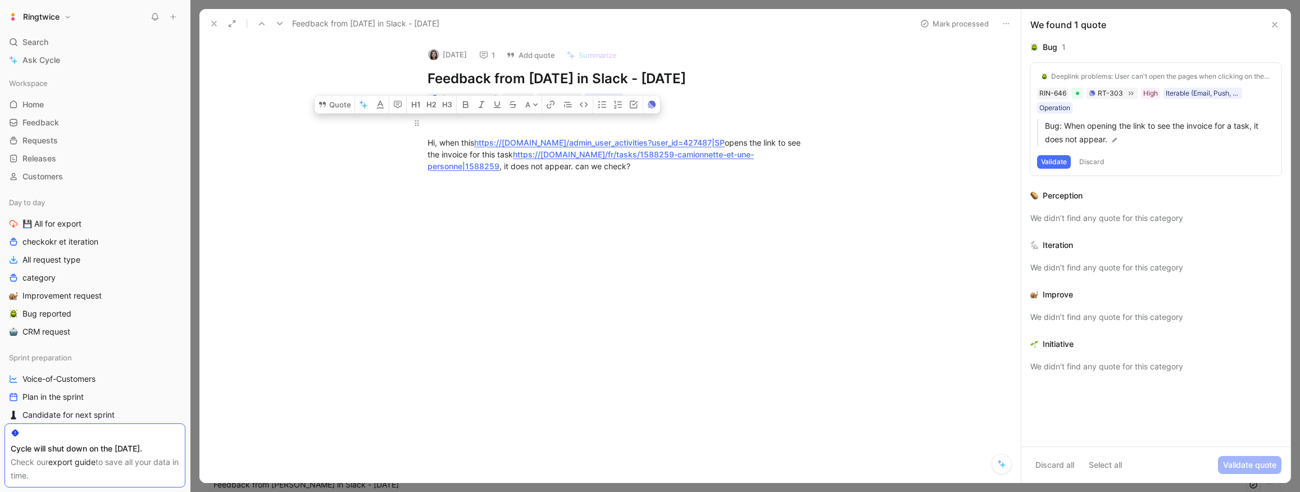
click at [427, 128] on div "Hi, when this https://ringtwice.be/admin_user_activities?user_id=427487|SP open…" at bounding box center [622, 153] width 798 height 99
click at [345, 106] on button "Quote" at bounding box center [335, 104] width 40 height 18
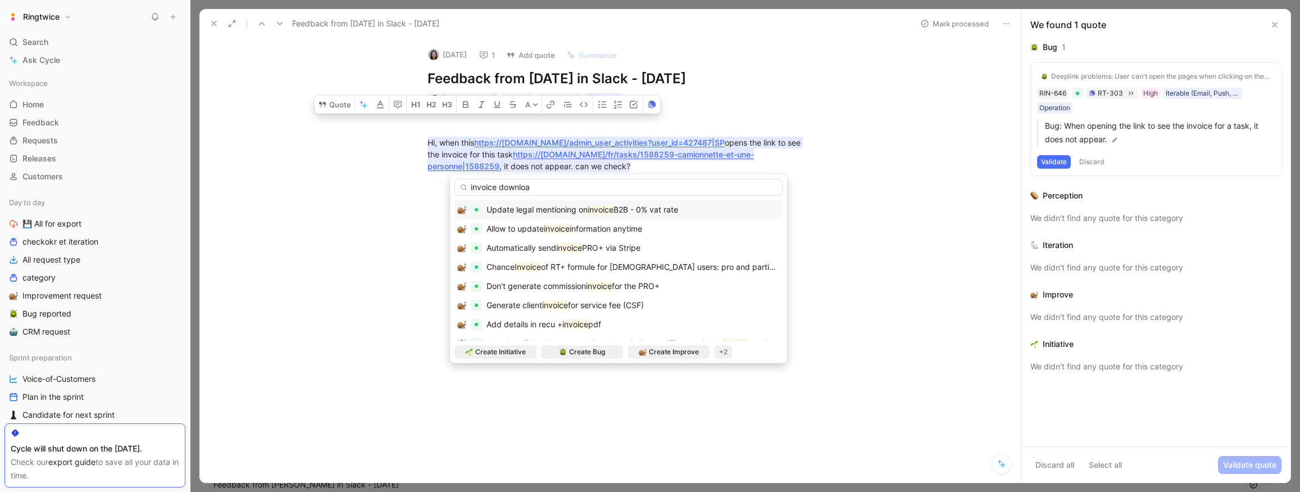
type input "invoice download"
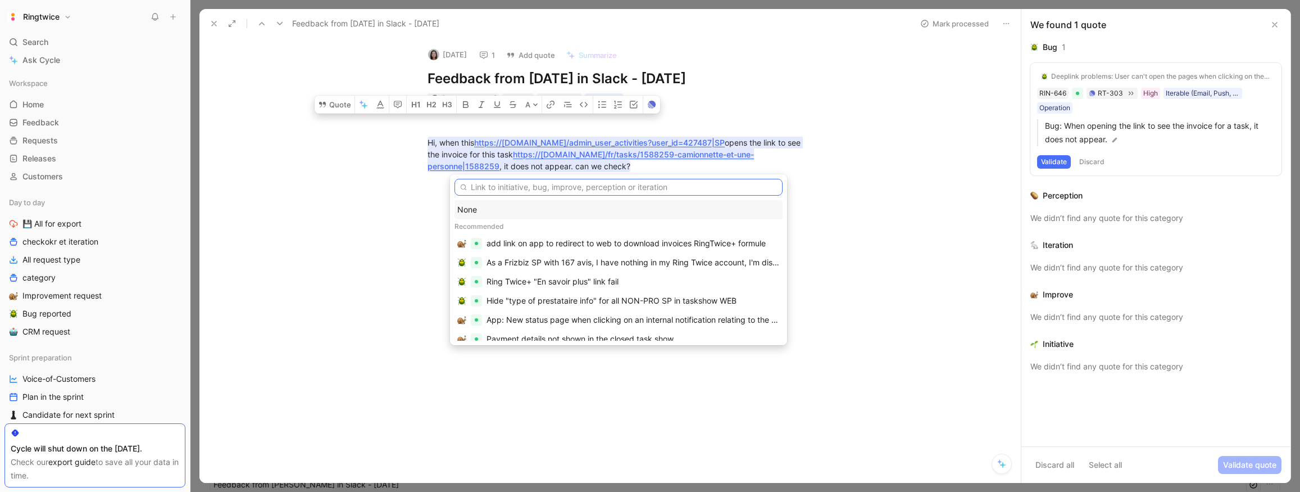
click at [536, 188] on input "text" at bounding box center [618, 187] width 328 height 17
paste input "Invoice Missing for Task"
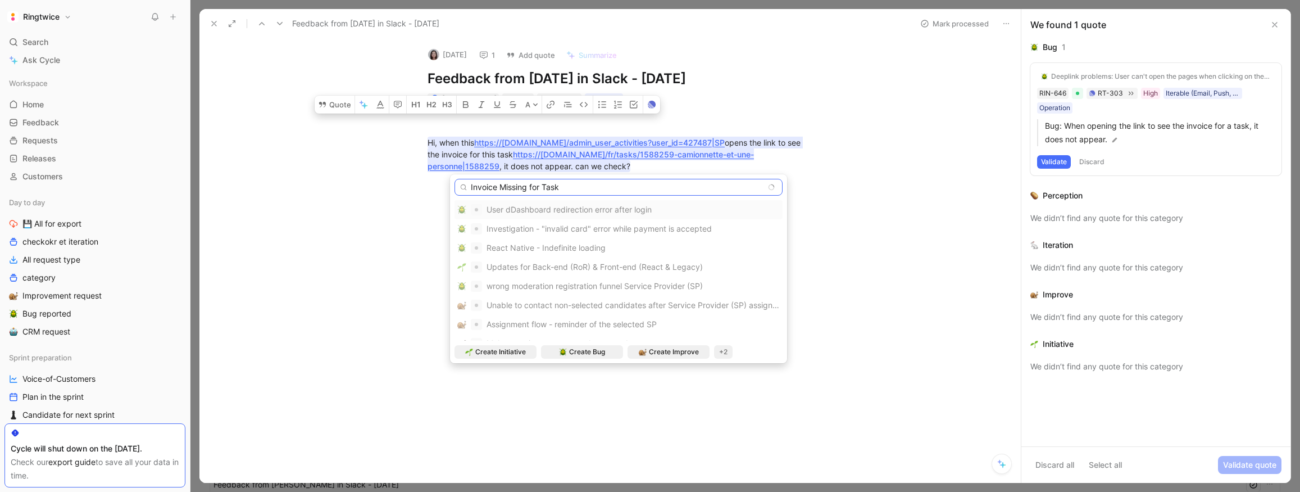
click at [501, 185] on input "Invoice Missing for Task" at bounding box center [618, 187] width 328 height 17
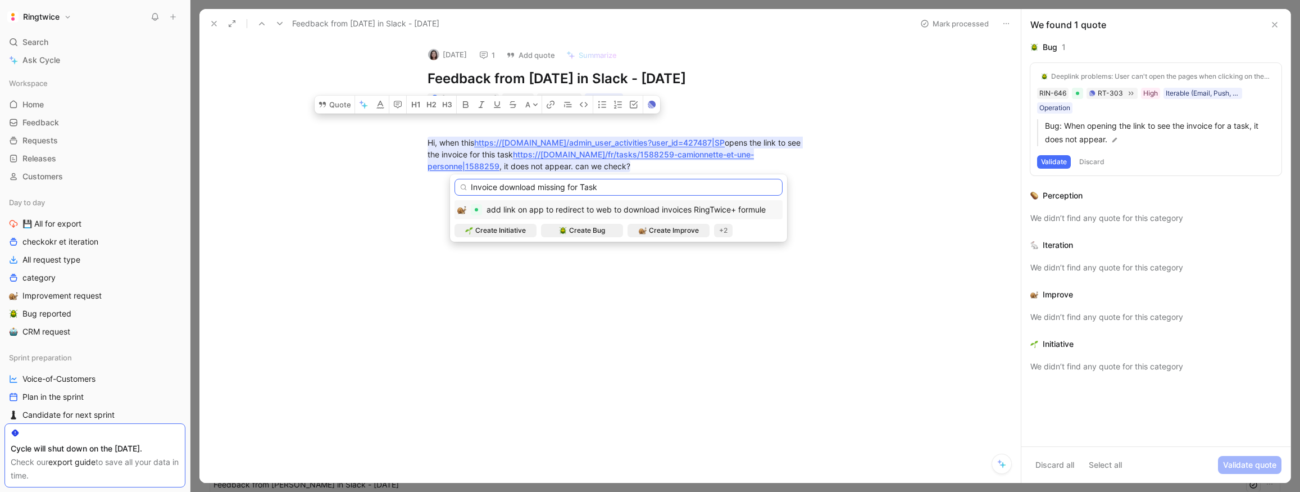
drag, startPoint x: 535, startPoint y: 187, endPoint x: 631, endPoint y: 188, distance: 96.1
click at [632, 188] on input "Invoice download missing for Task" at bounding box center [618, 187] width 328 height 17
click at [472, 185] on input "Invoice download issue" at bounding box center [618, 187] width 328 height 17
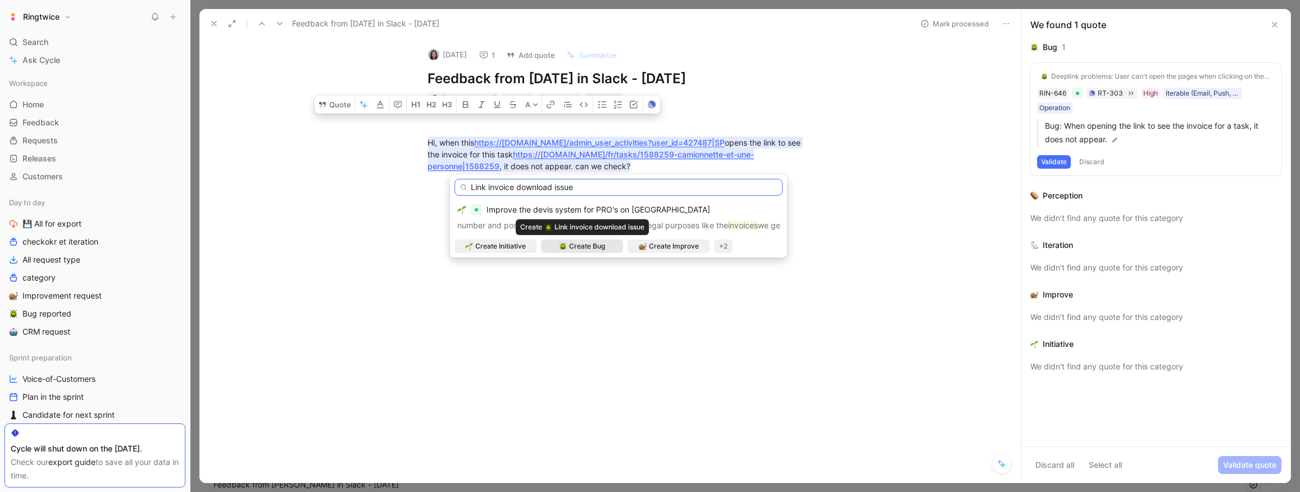
type input "Link invoice download issue"
click at [599, 247] on span "Create Bug" at bounding box center [587, 245] width 36 height 11
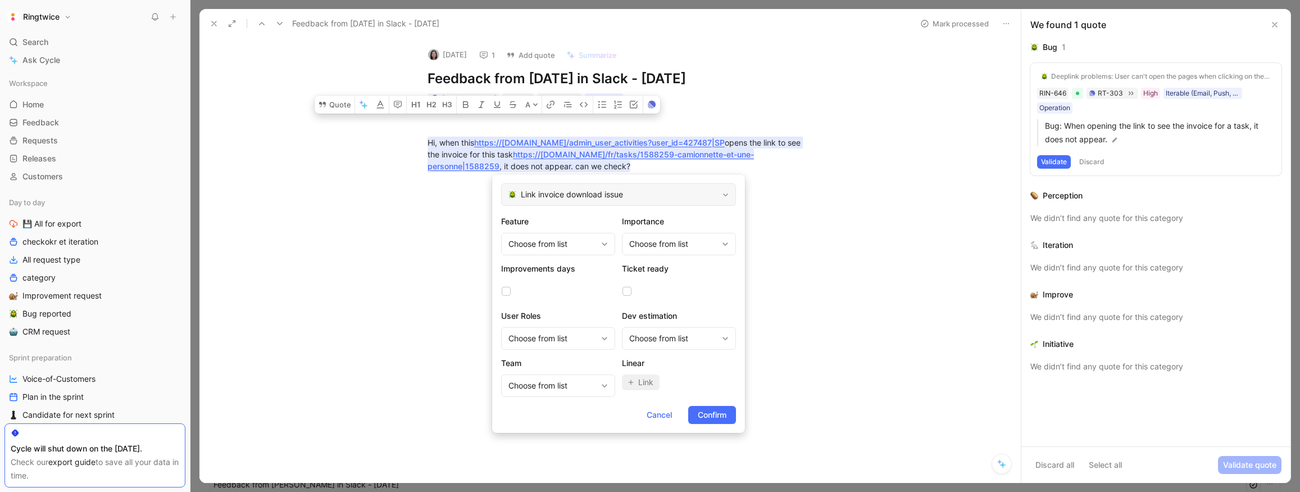
click at [632, 194] on span "Link invoice download issue" at bounding box center [619, 194] width 197 height 13
click at [571, 250] on div "Choose from list" at bounding box center [552, 243] width 88 height 13
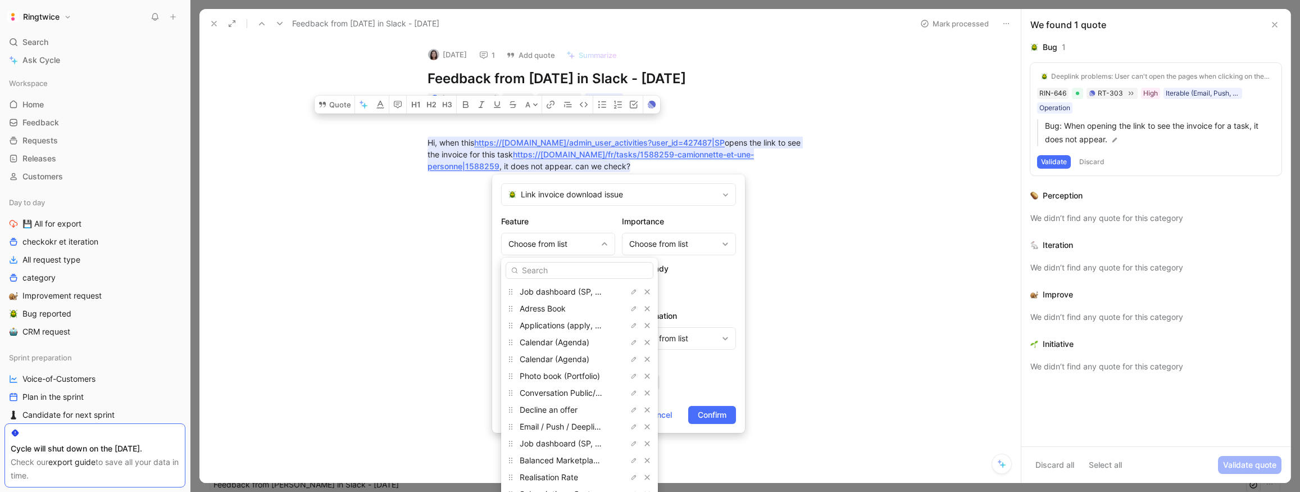
click at [556, 272] on input "text" at bounding box center [580, 270] width 148 height 17
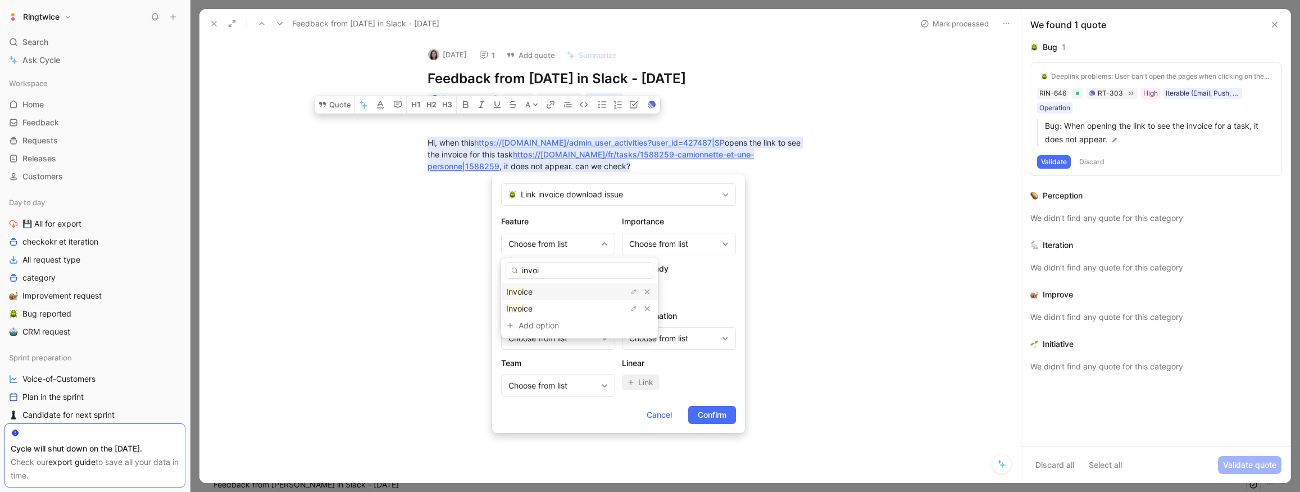
type input "invoi"
click at [548, 292] on div "Invoi ce" at bounding box center [548, 291] width 84 height 13
click at [699, 419] on span "Confirm" at bounding box center [712, 414] width 29 height 13
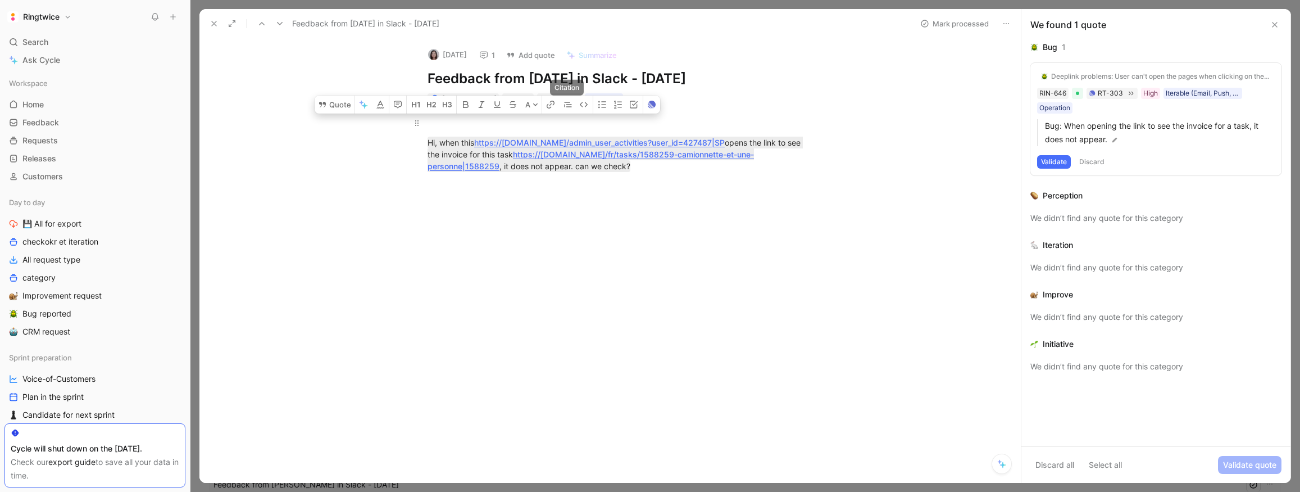
click at [629, 120] on div at bounding box center [622, 123] width 389 height 12
click at [558, 99] on span "To process" at bounding box center [562, 98] width 34 height 11
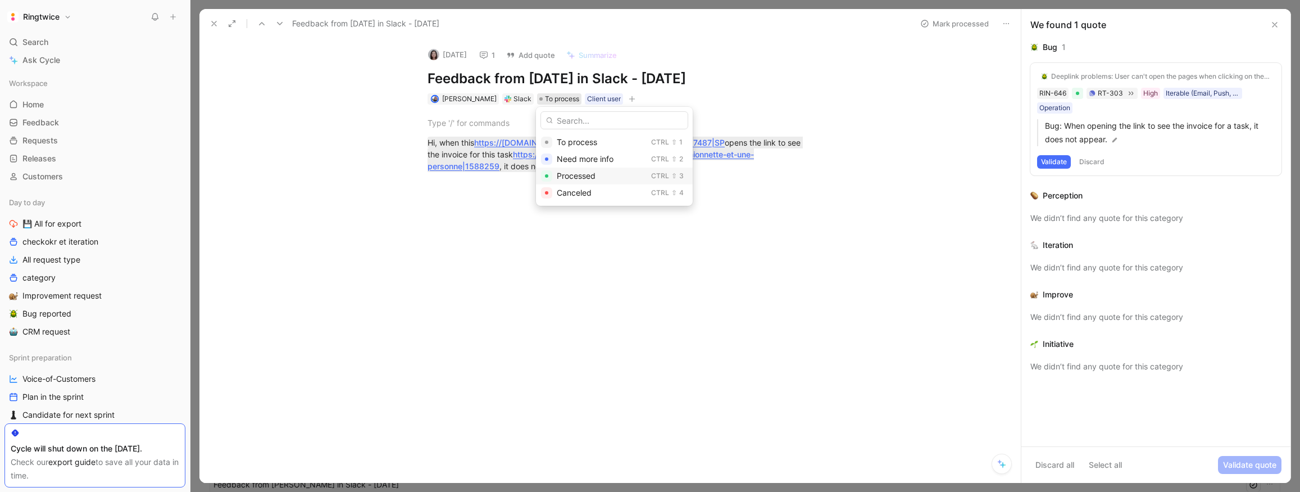
click at [575, 176] on span "Processed" at bounding box center [576, 176] width 39 height 10
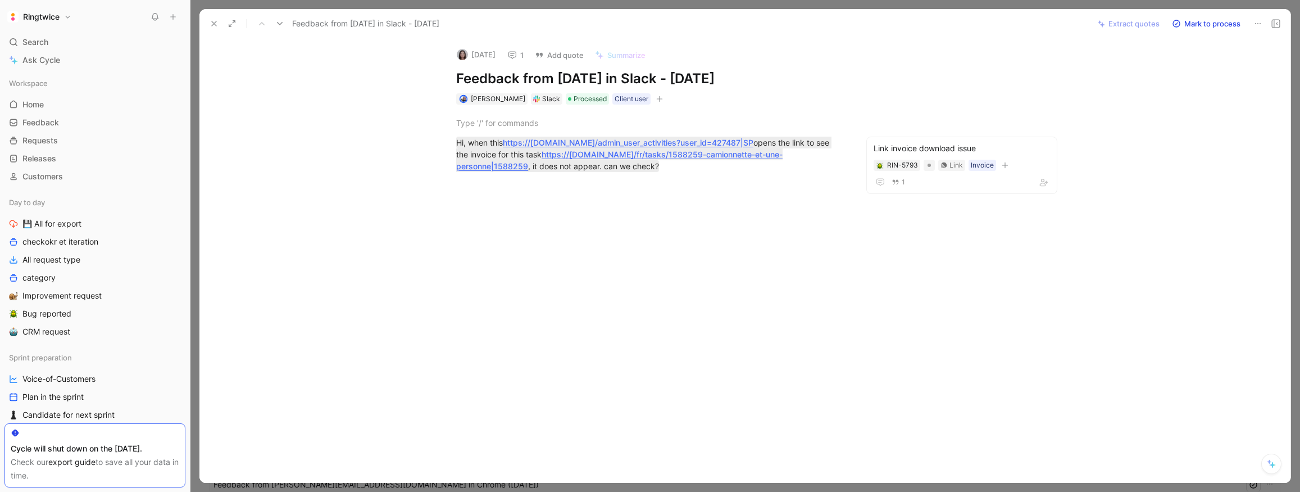
click at [216, 24] on icon at bounding box center [214, 23] width 9 height 9
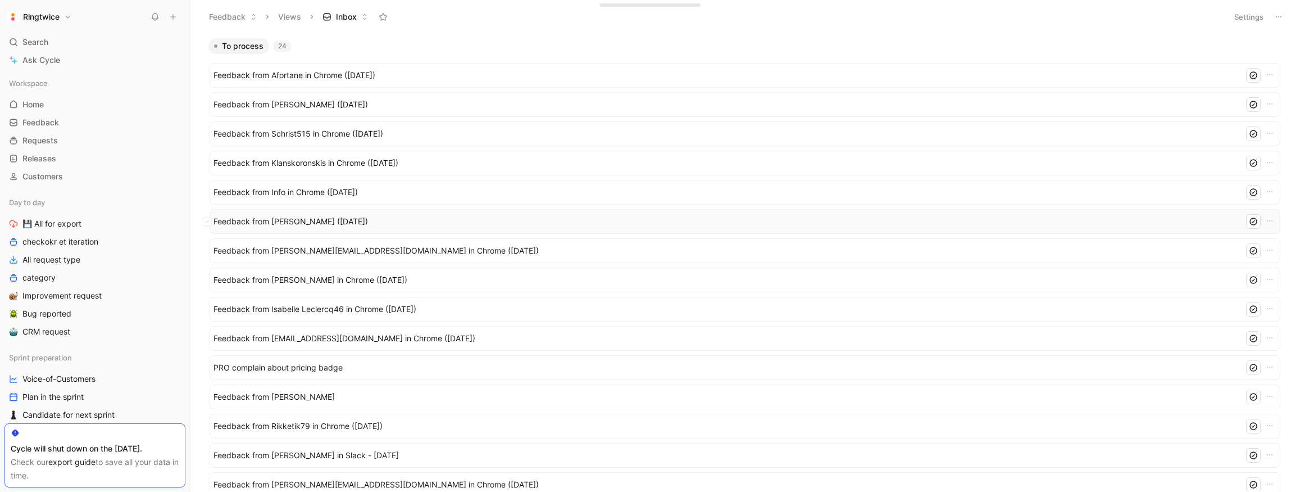
click at [384, 221] on span "Feedback from [PERSON_NAME] Liedts ([DATE])" at bounding box center [726, 221] width 1026 height 13
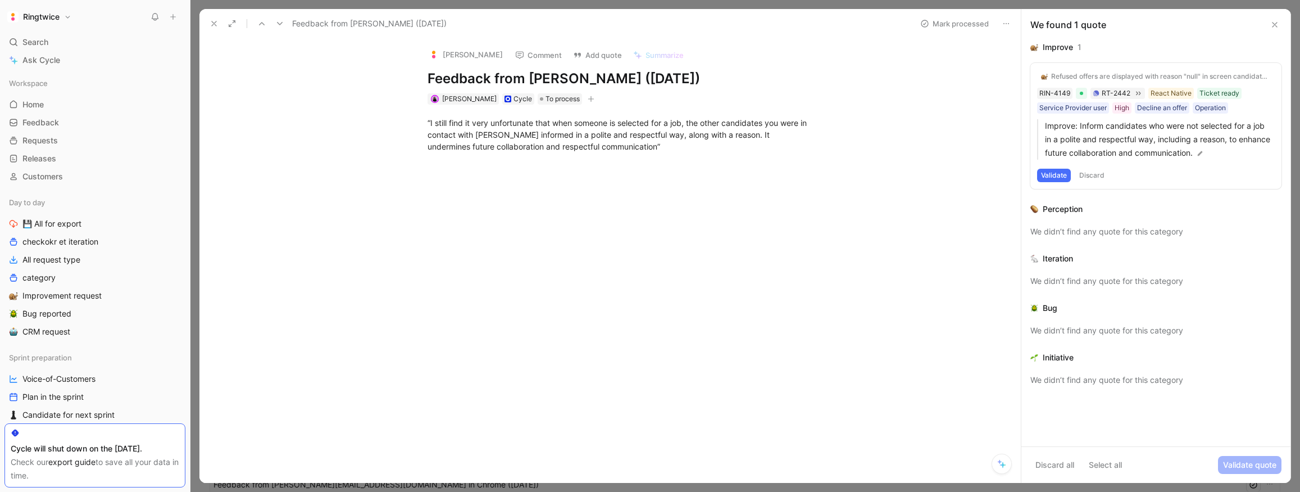
click at [212, 26] on icon at bounding box center [214, 23] width 9 height 9
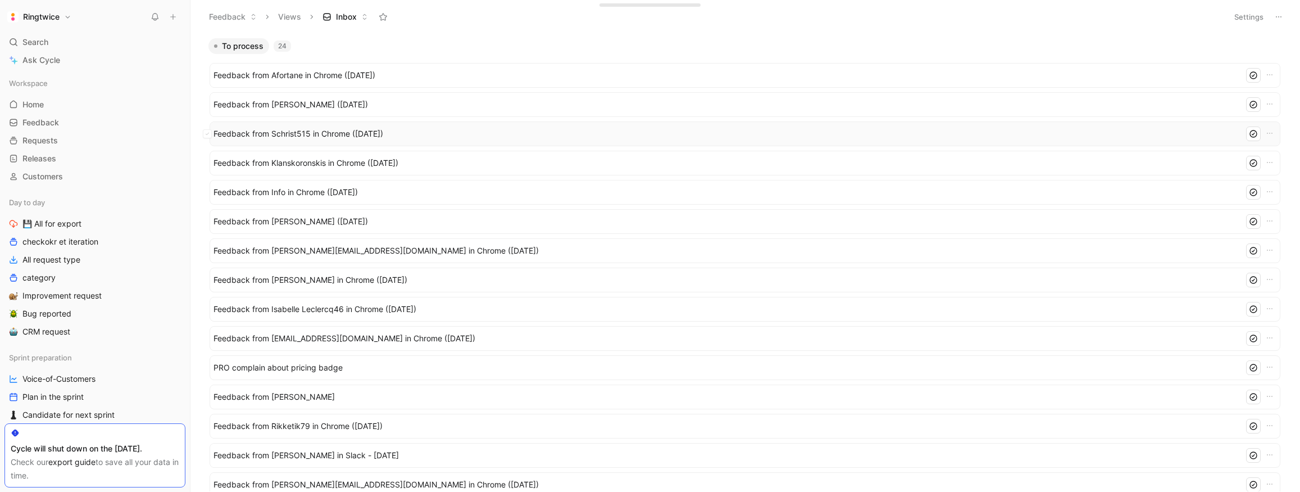
click at [381, 133] on span "Feedback from Schrist515 in Chrome ([DATE])" at bounding box center [726, 133] width 1026 height 13
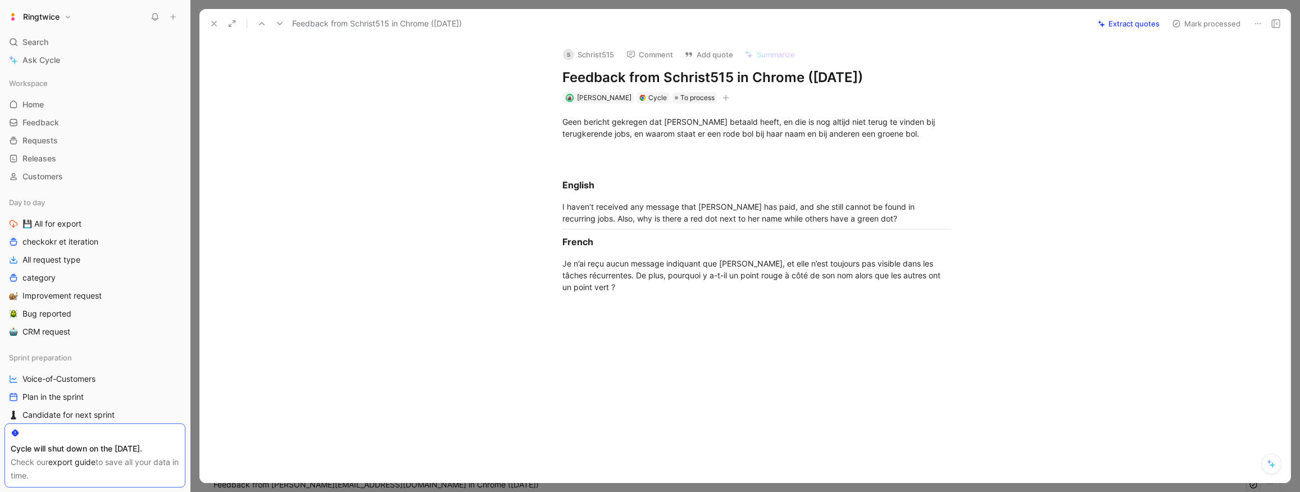
click at [210, 20] on icon at bounding box center [214, 23] width 9 height 9
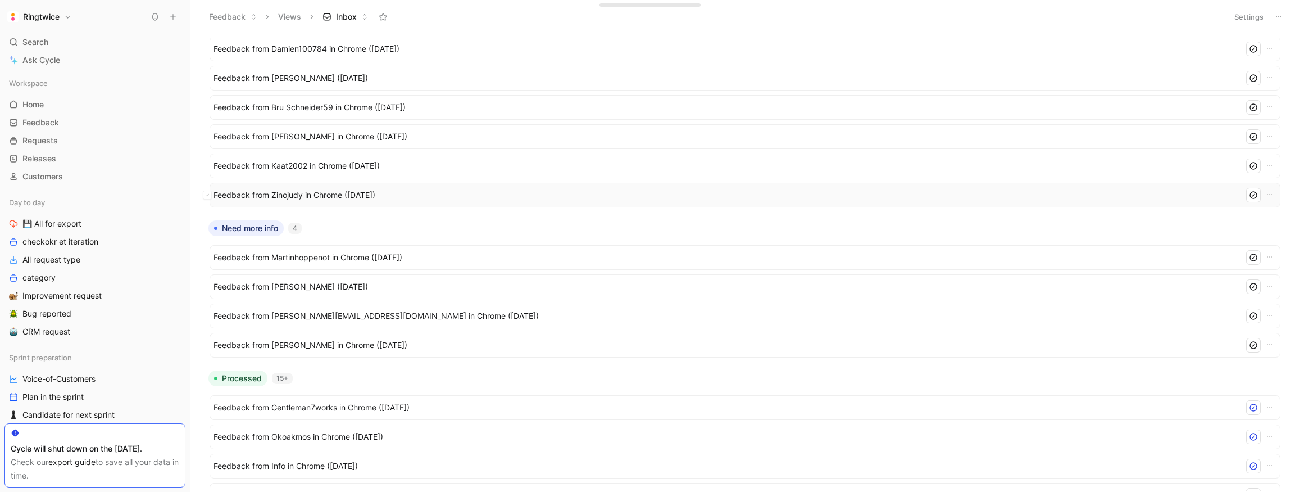
click at [380, 192] on span "Feedback from Zinojudy in Chrome ([DATE])" at bounding box center [726, 194] width 1026 height 13
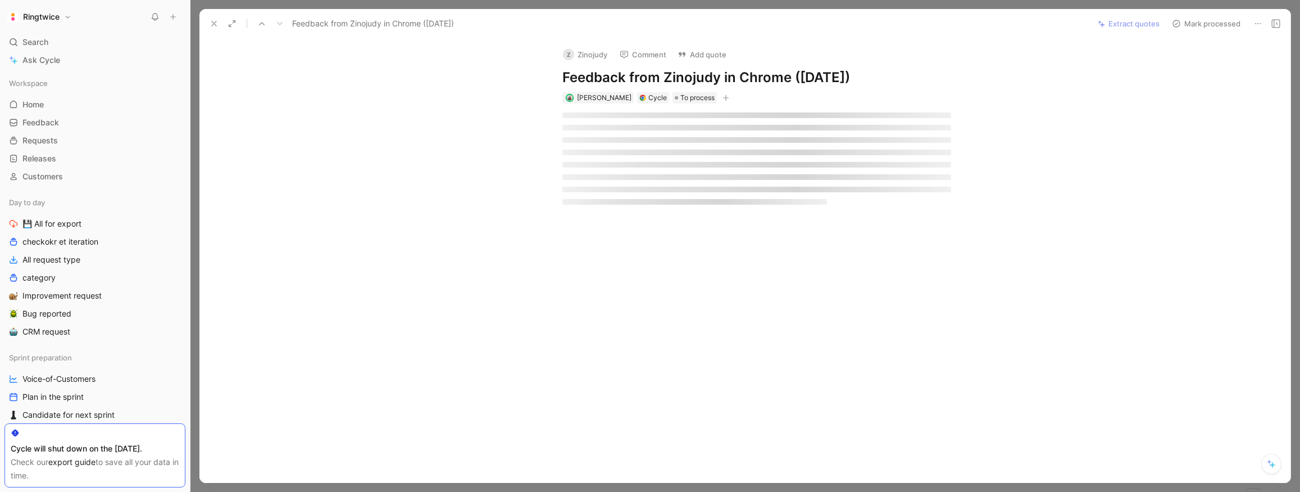
scroll to position [554, 0]
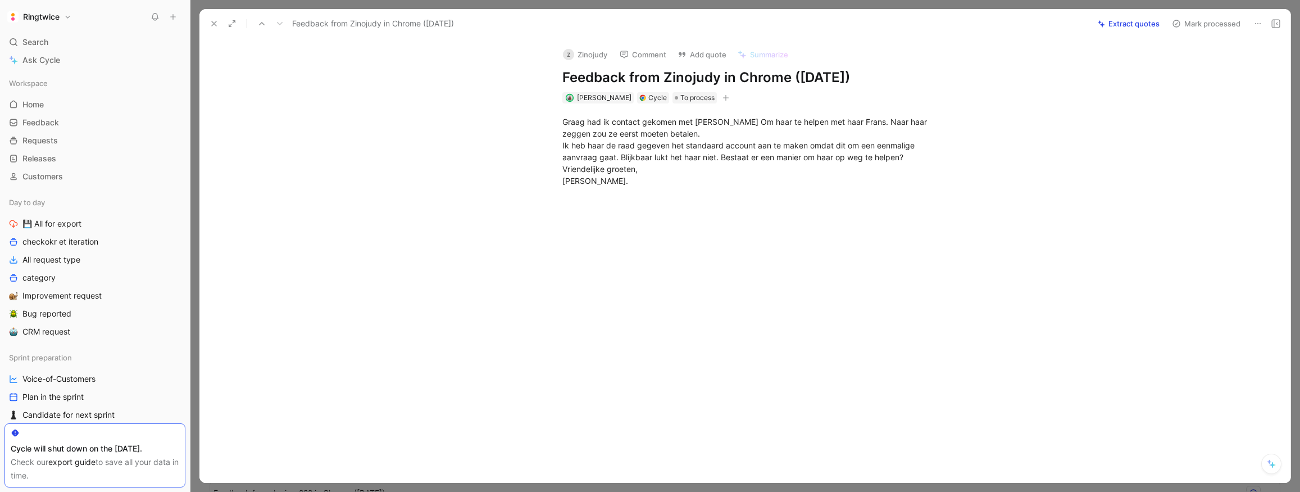
drag, startPoint x: 636, startPoint y: 186, endPoint x: 555, endPoint y: 109, distance: 112.1
click at [542, 104] on div "Graag had ik contact gekomen met Sarah V. Om haar te helpen met haar Frans. Naa…" at bounding box center [756, 150] width 1067 height 95
copy div "Graag had ik contact gekomen met Sarah V. Om haar te helpen met haar Frans. Naa…"
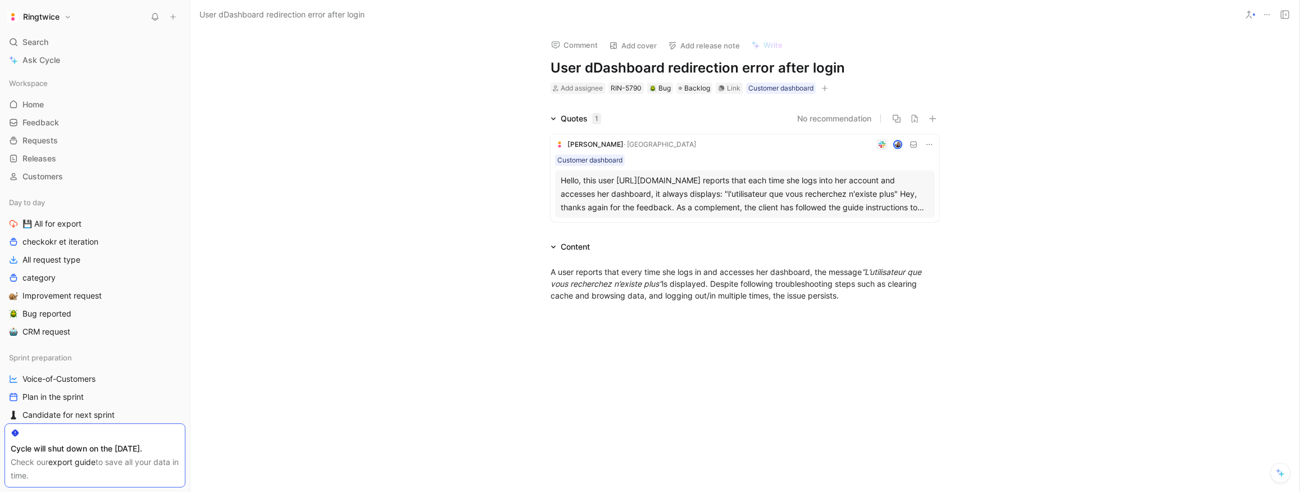
click at [825, 89] on icon "button" at bounding box center [824, 88] width 7 height 7
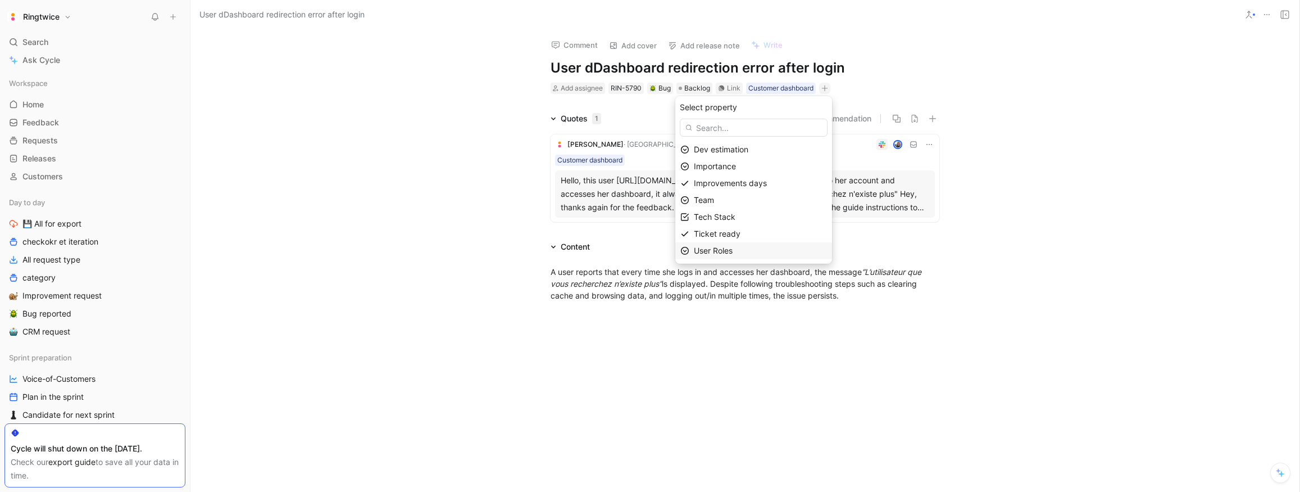
click at [754, 248] on div "User Roles" at bounding box center [760, 250] width 133 height 13
click at [755, 167] on div "Client user" at bounding box center [736, 167] width 84 height 13
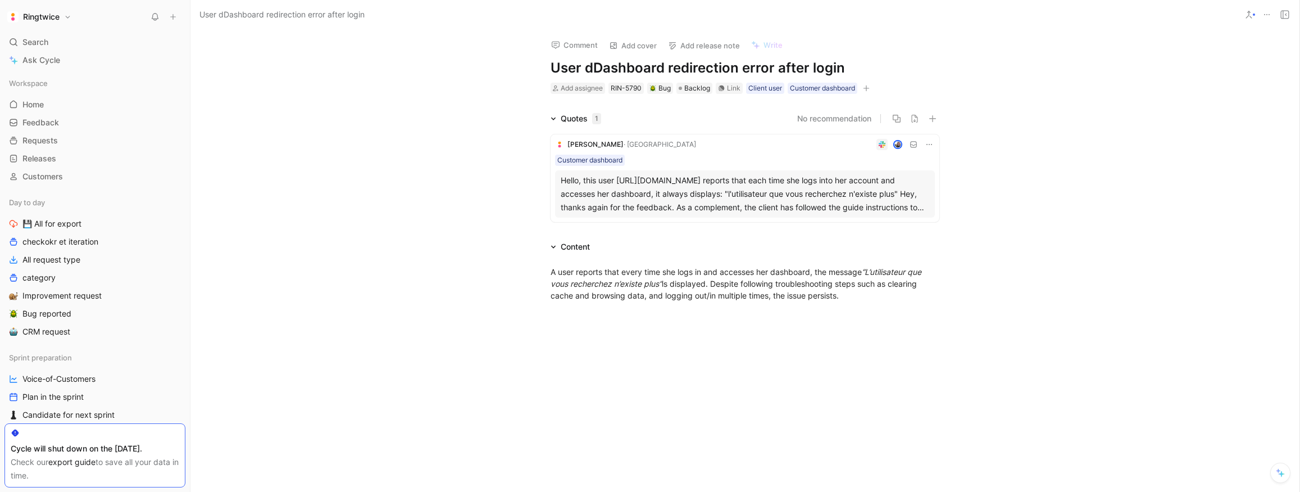
click at [867, 88] on icon "button" at bounding box center [866, 88] width 7 height 7
